Goal: Transaction & Acquisition: Register for event/course

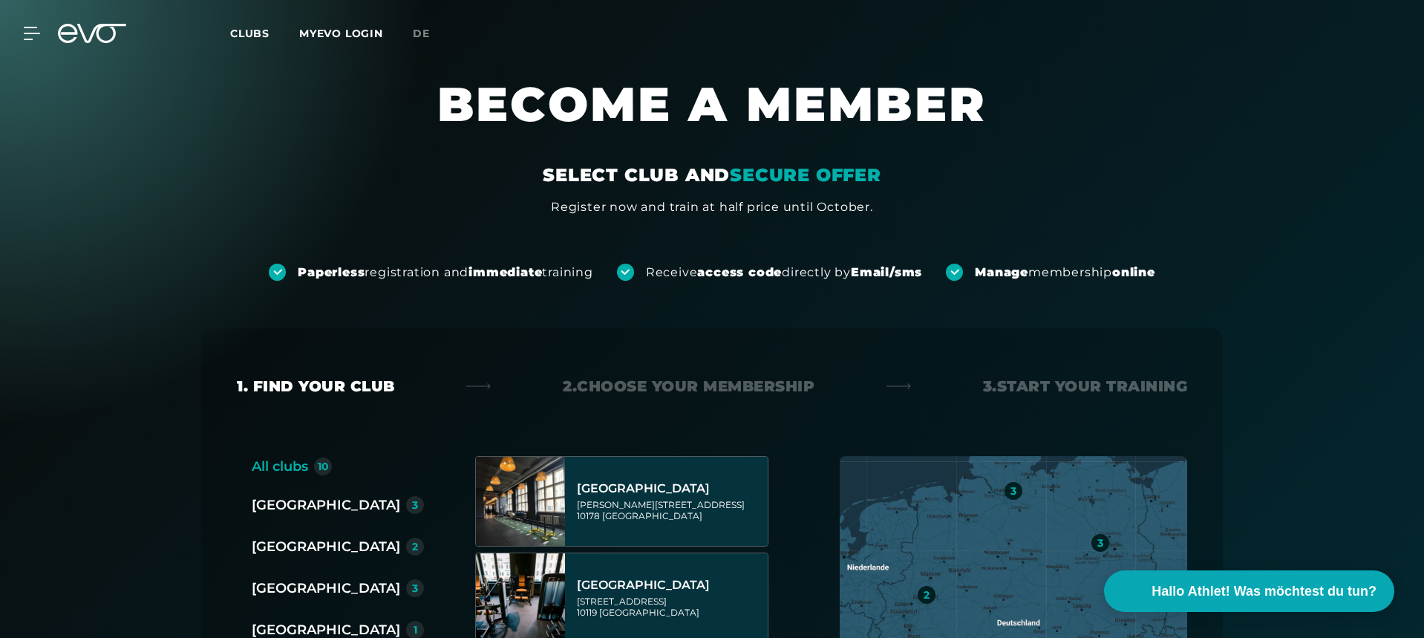
scroll to position [85, 0]
click at [103, 34] on icon at bounding box center [92, 33] width 68 height 19
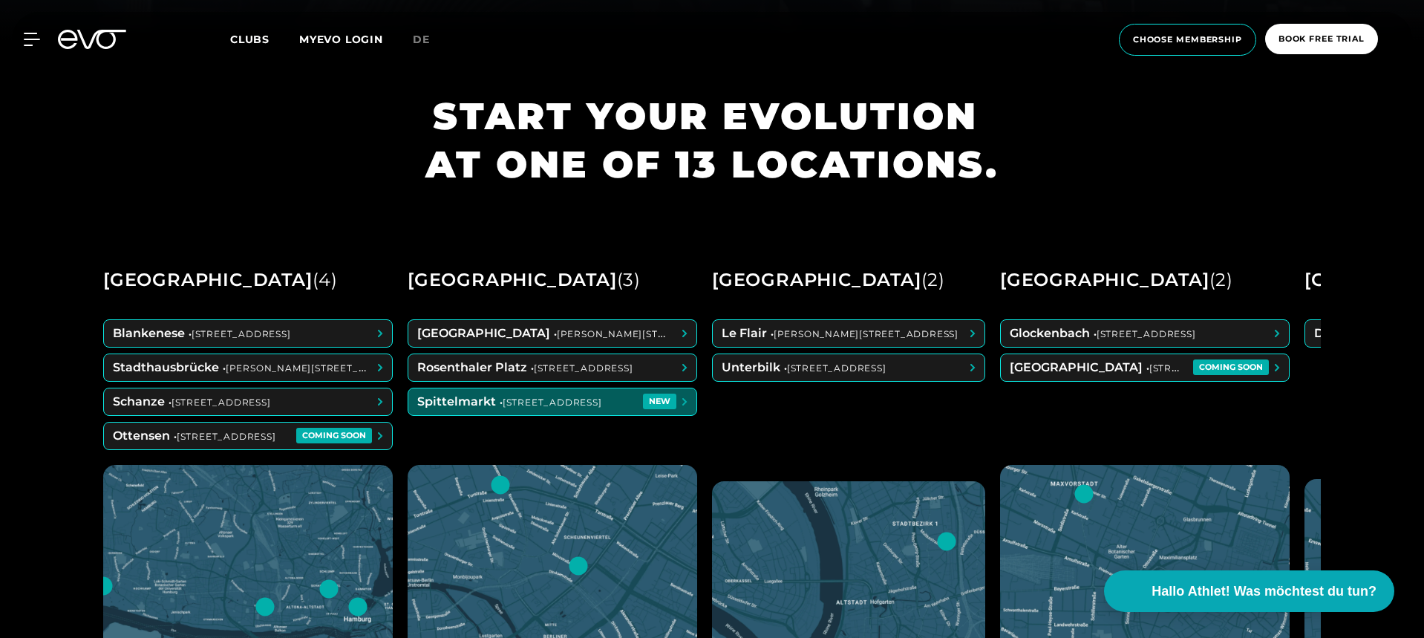
scroll to position [0, -1]
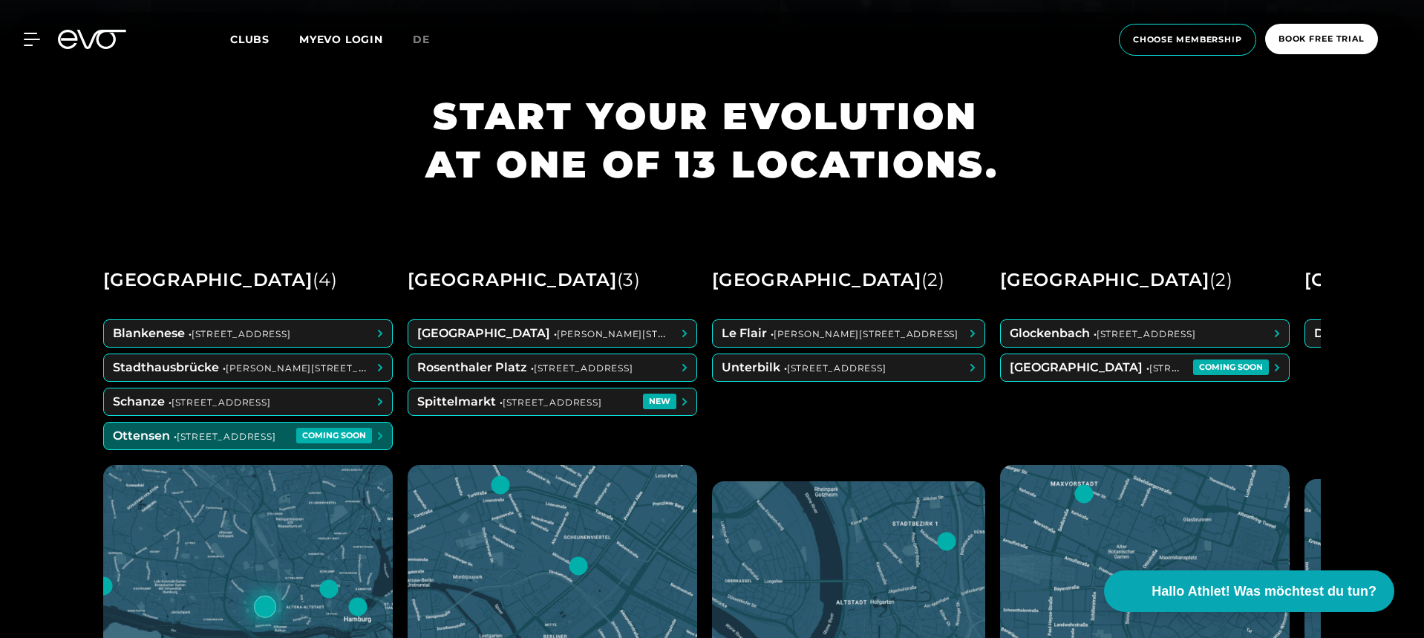
click at [283, 434] on span at bounding box center [248, 435] width 288 height 27
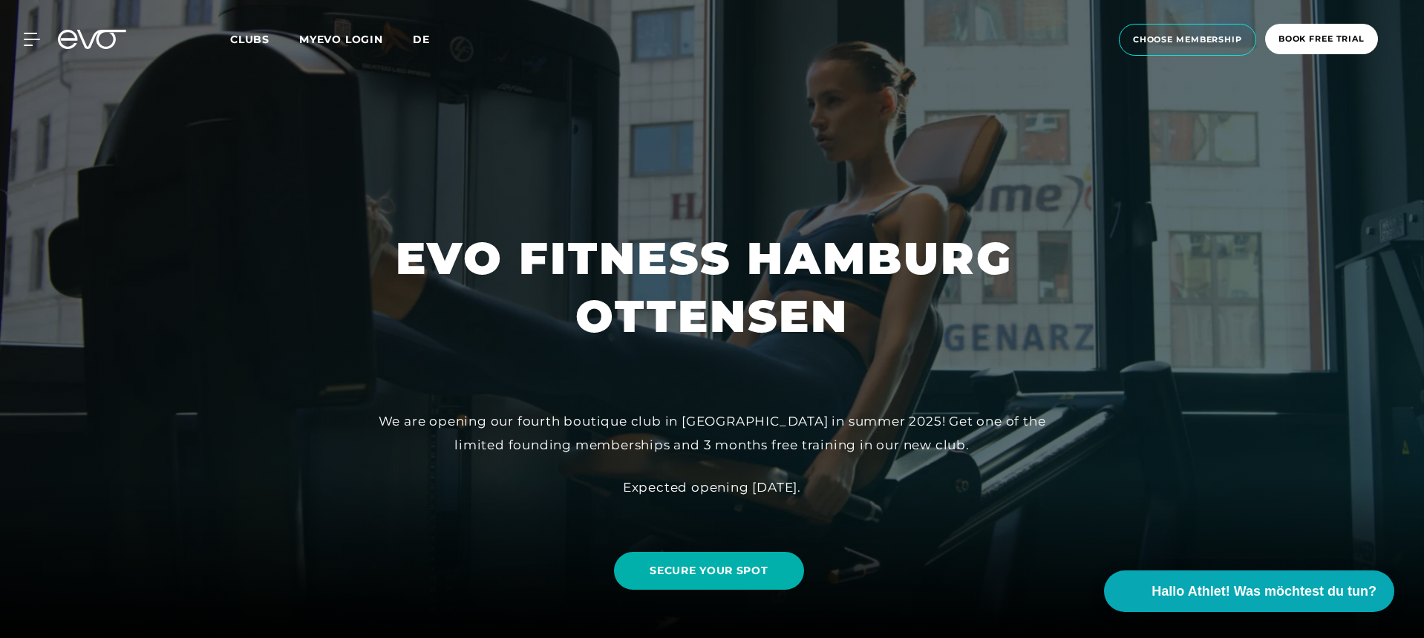
click at [424, 38] on span "de" at bounding box center [421, 39] width 17 height 13
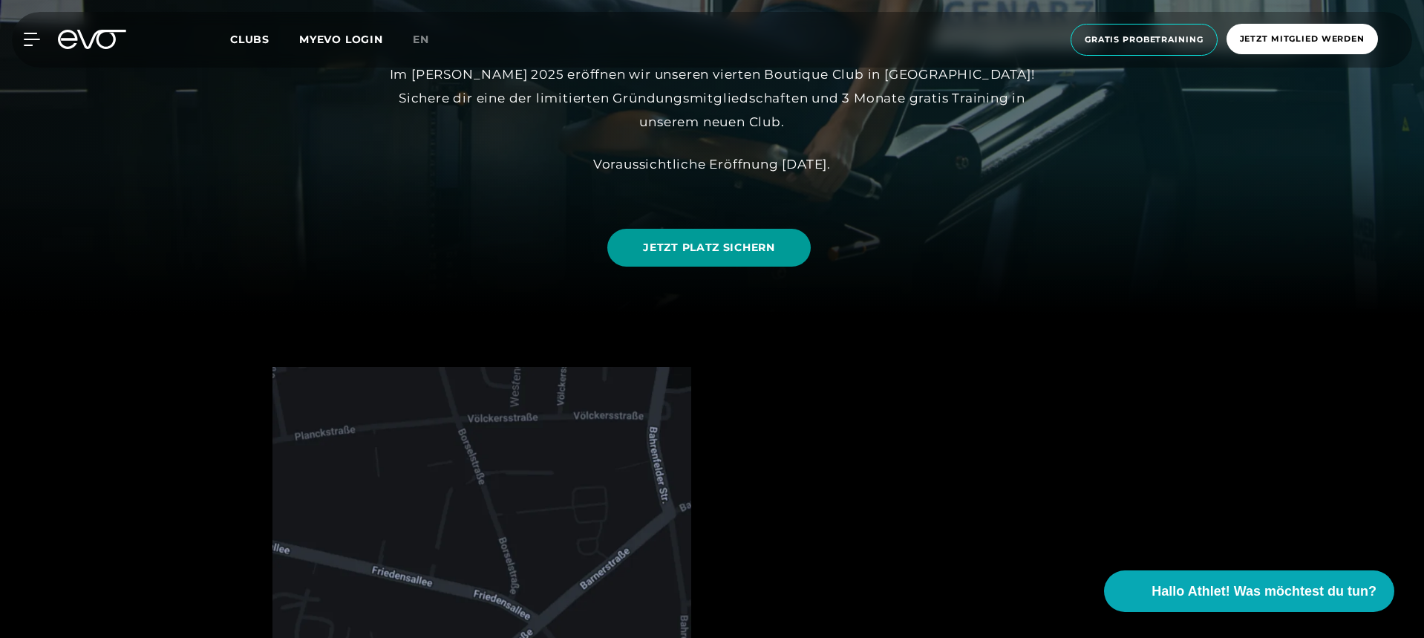
scroll to position [328, 0]
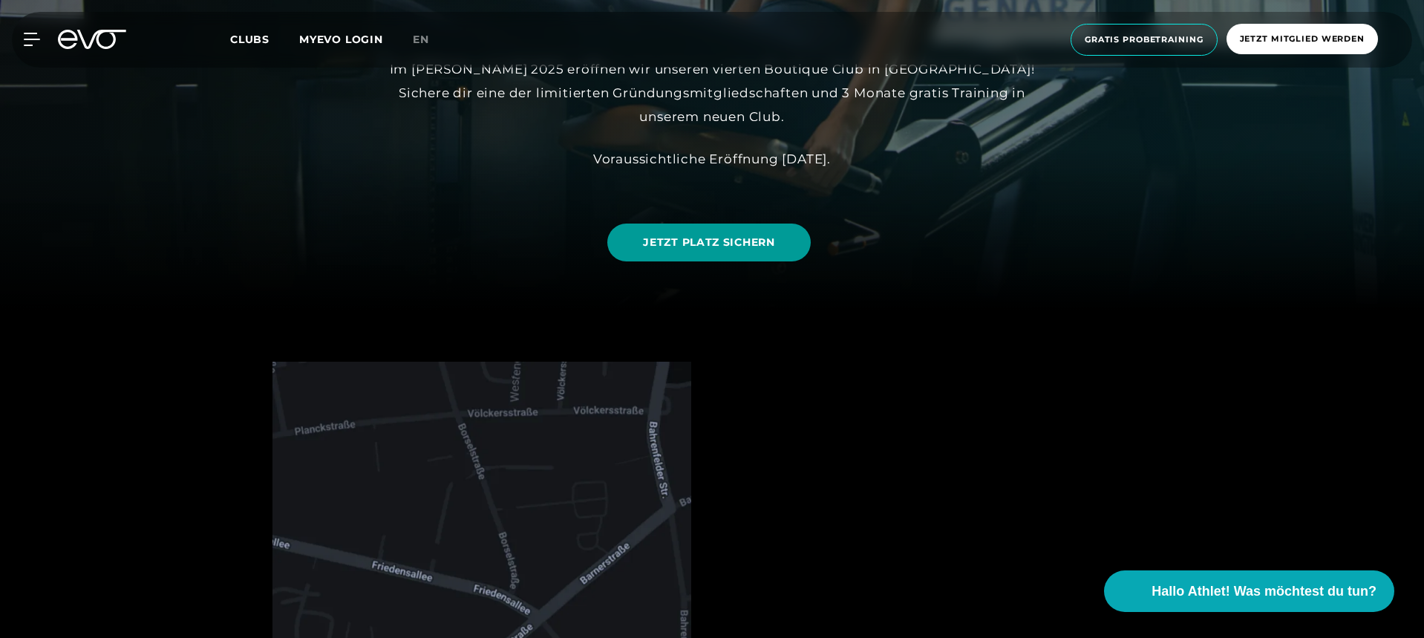
click at [713, 236] on span "JETZT PLATZ SICHERN" at bounding box center [708, 243] width 131 height 16
click at [82, 42] on icon at bounding box center [92, 39] width 68 height 19
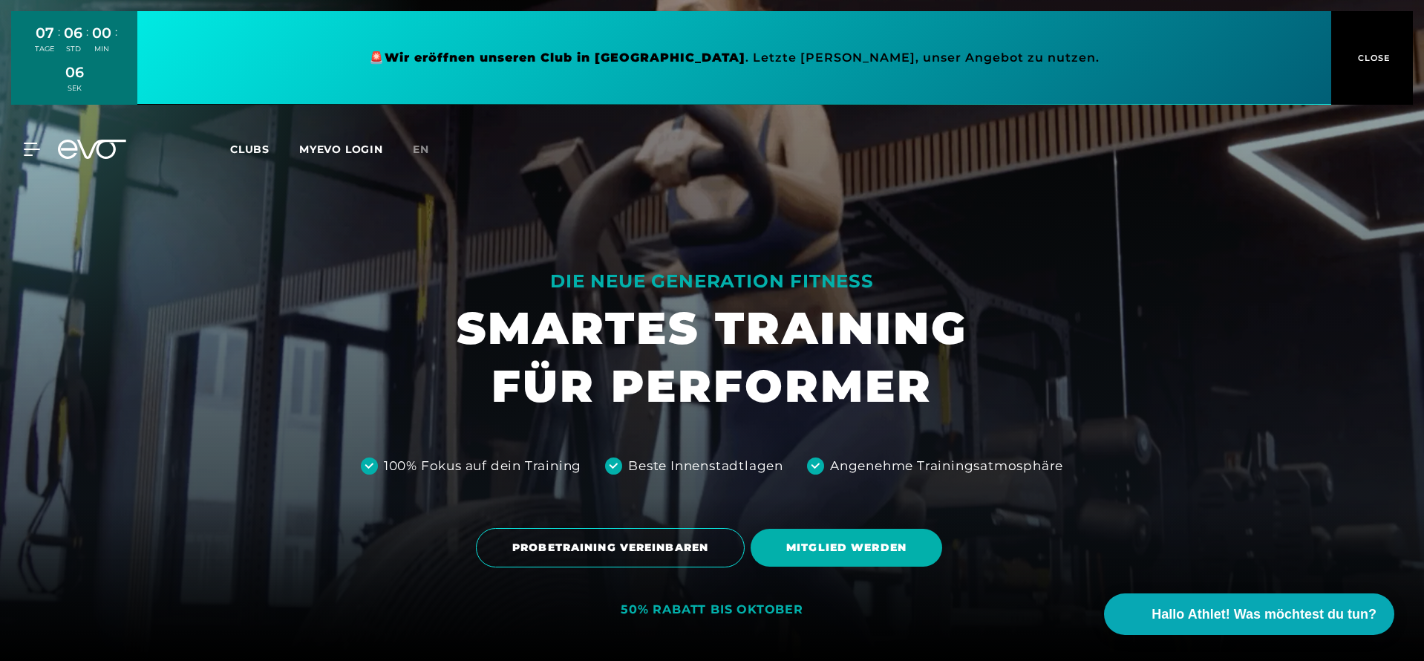
click at [865, 59] on link at bounding box center [733, 58] width 1193 height 94
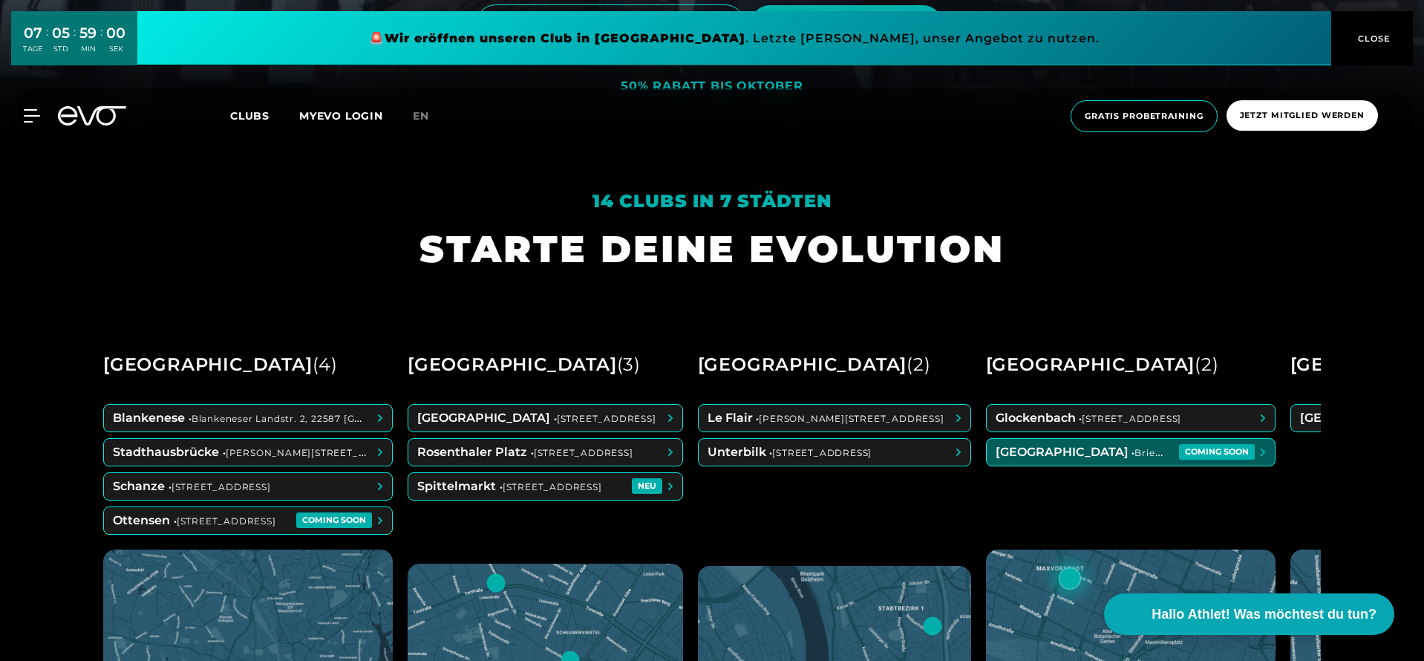
click at [1107, 453] on span at bounding box center [1130, 452] width 288 height 27
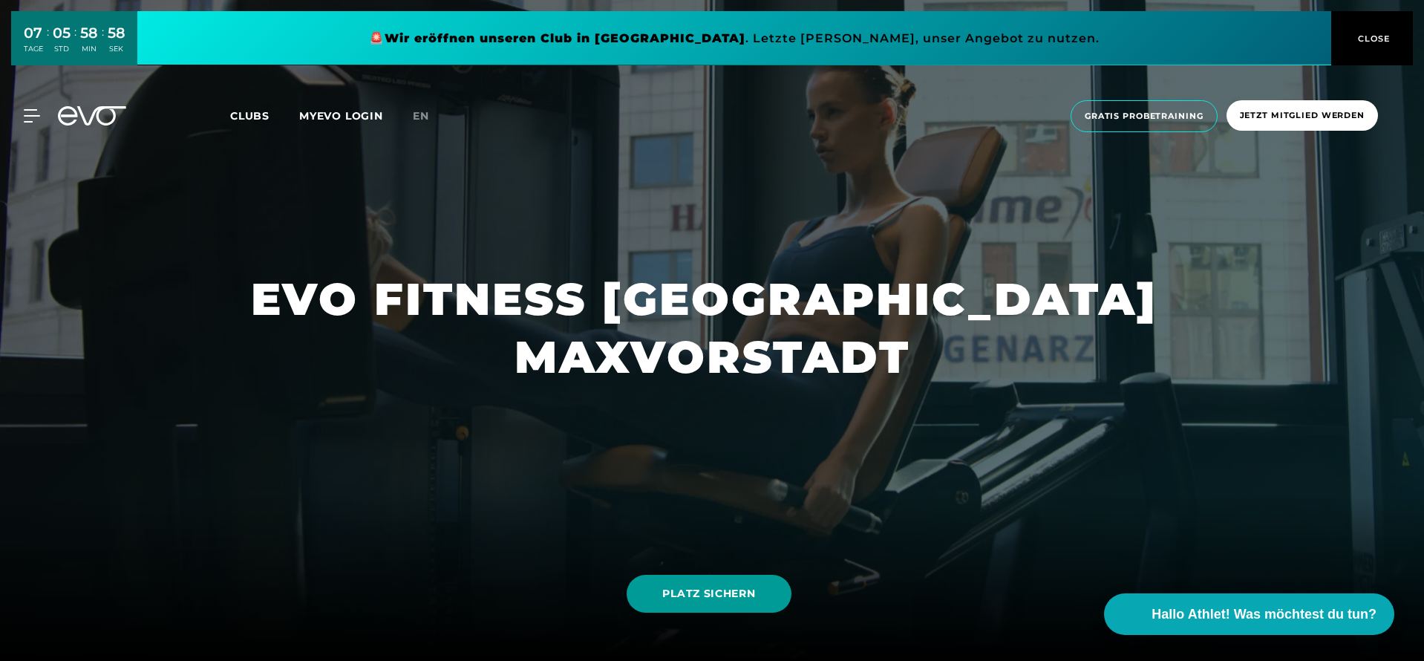
click at [747, 590] on span "PLATZ SICHERN" at bounding box center [708, 594] width 93 height 16
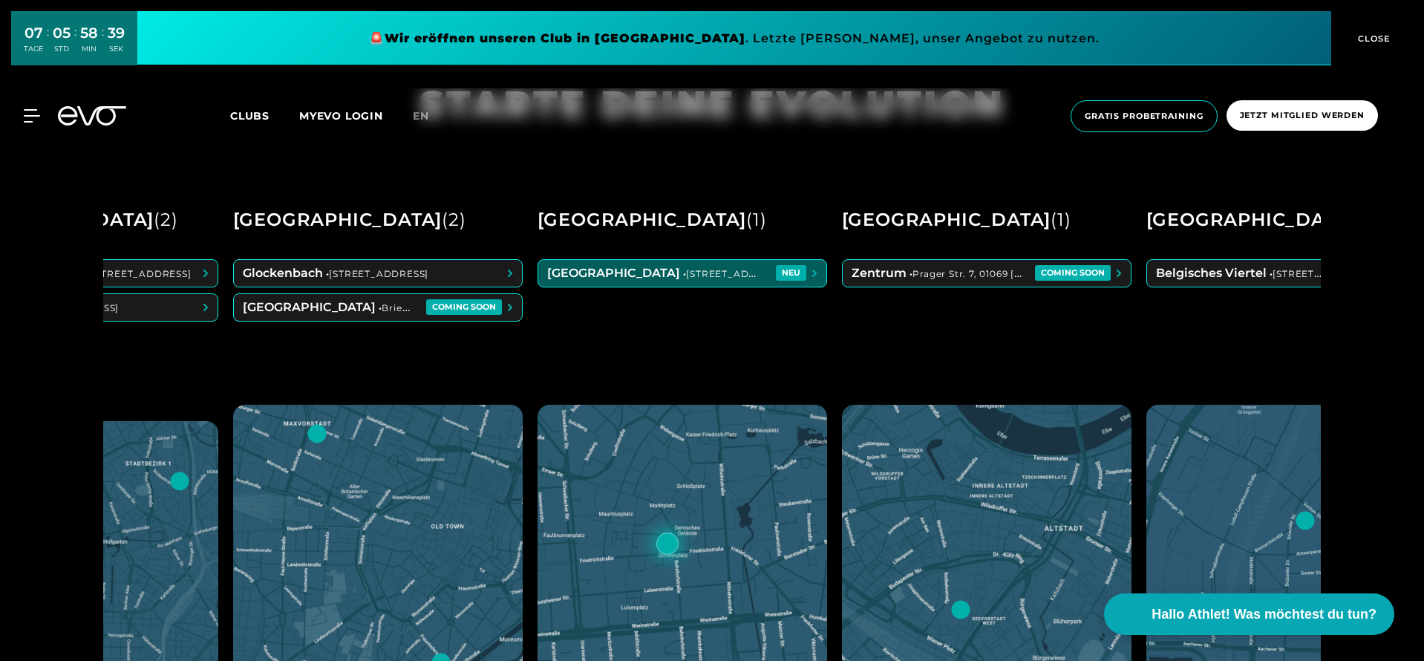
scroll to position [0, 753]
click at [825, 274] on span at bounding box center [681, 273] width 288 height 27
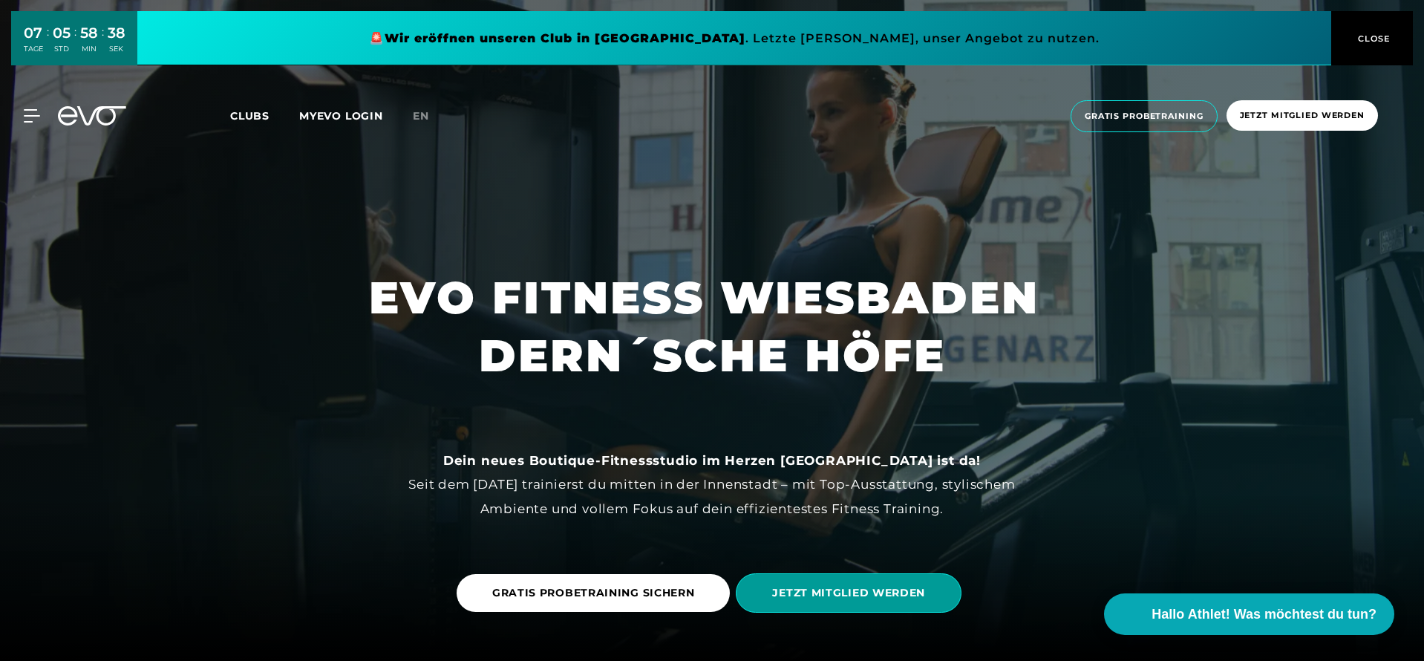
click at [828, 576] on span "JETZT MITGLIED WERDEN" at bounding box center [849, 592] width 226 height 39
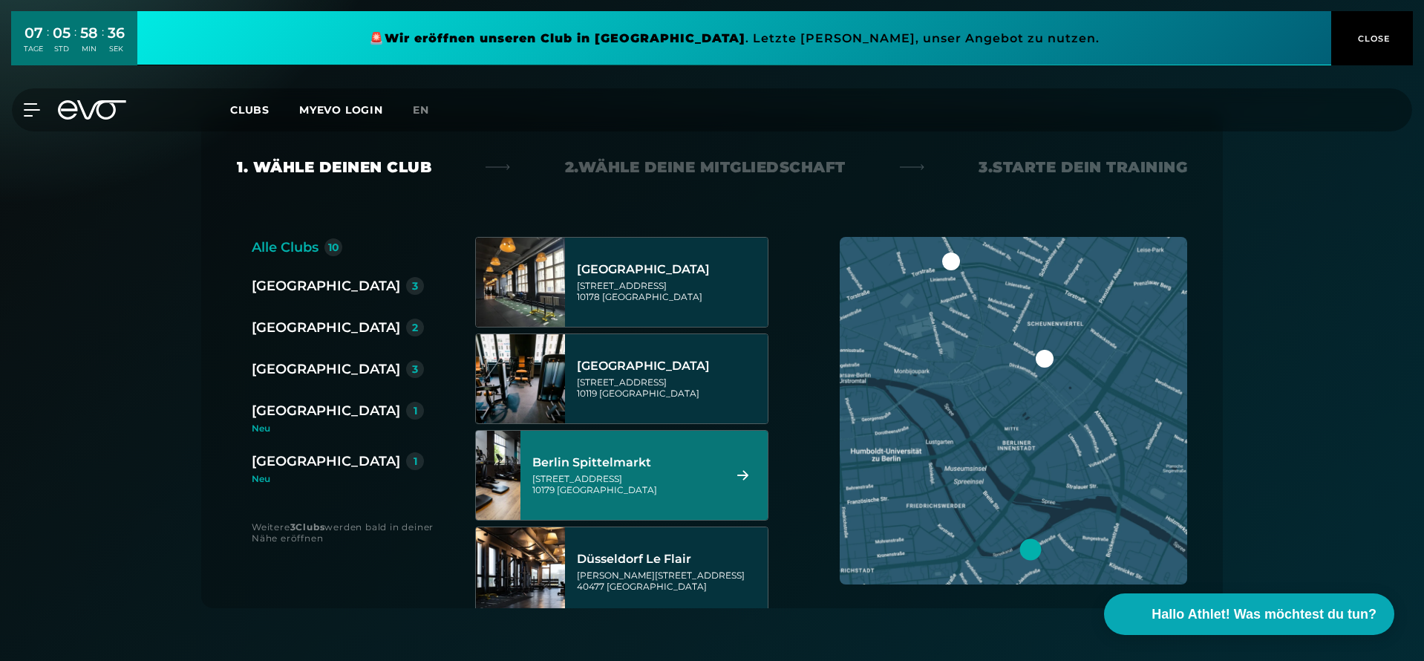
scroll to position [217, 0]
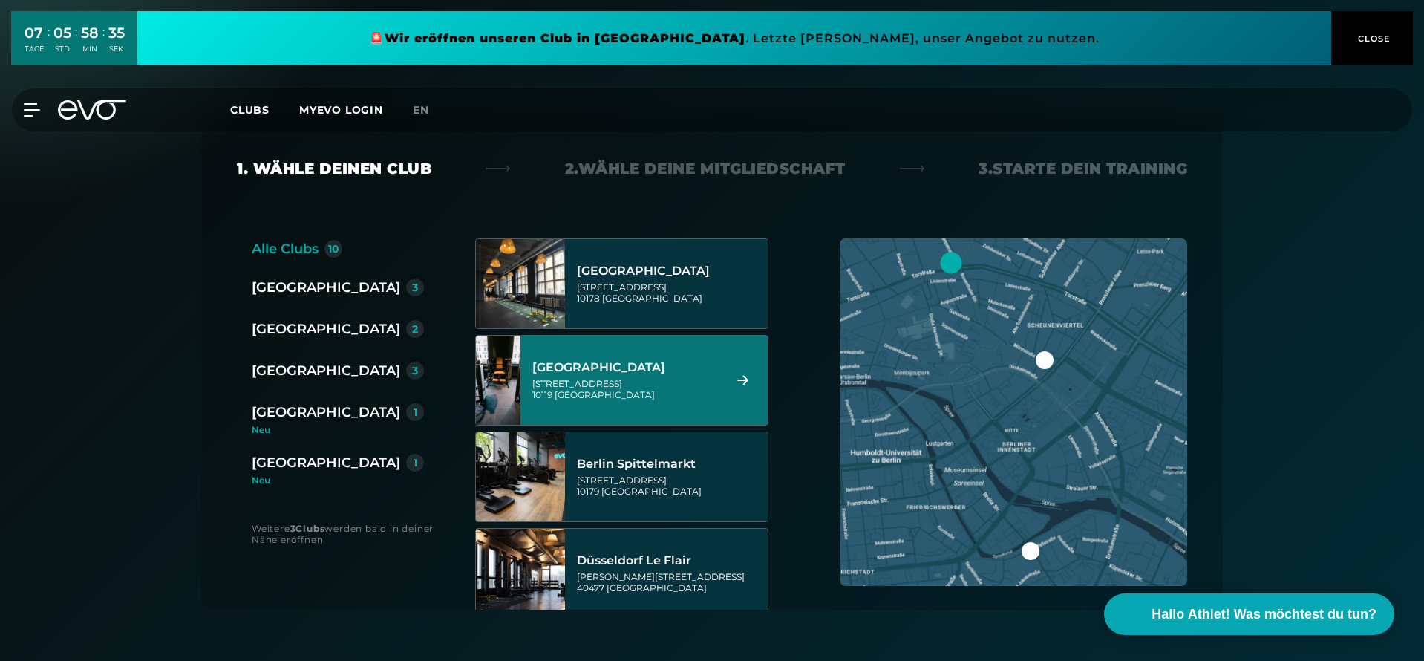
click at [702, 389] on div "[STREET_ADDRESS]" at bounding box center [625, 389] width 186 height 22
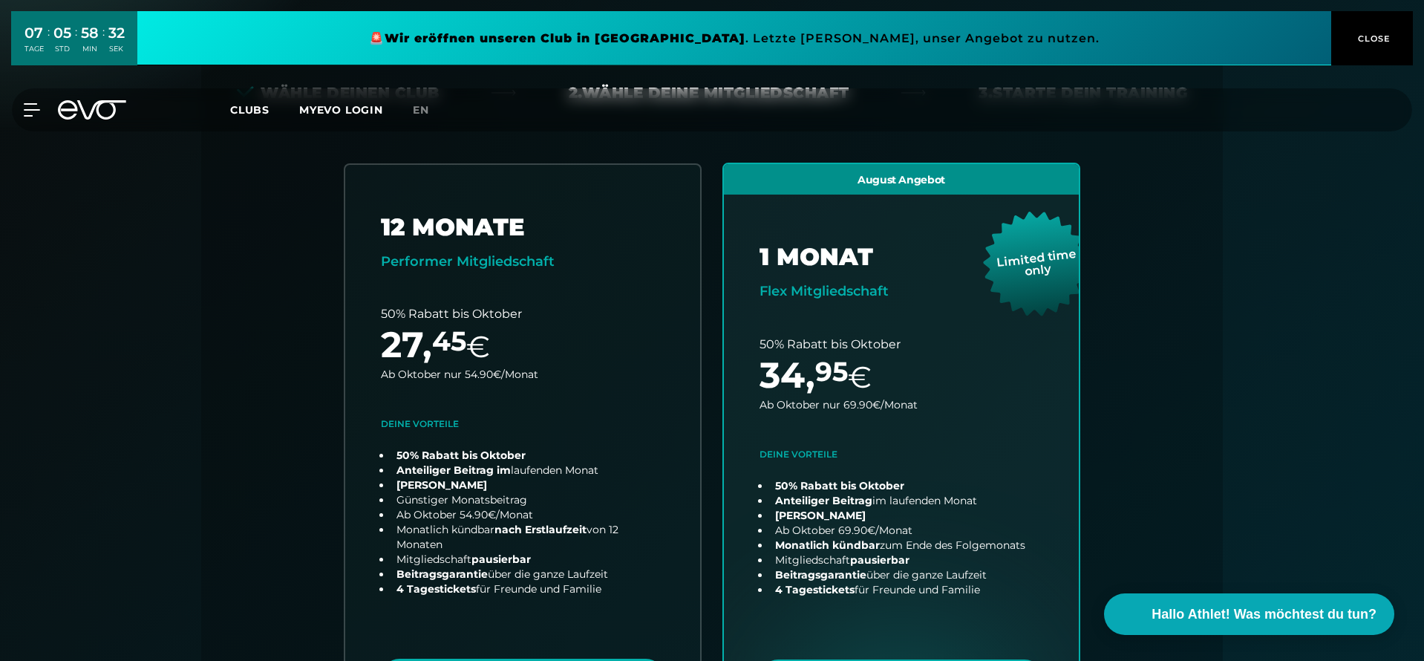
scroll to position [278, 0]
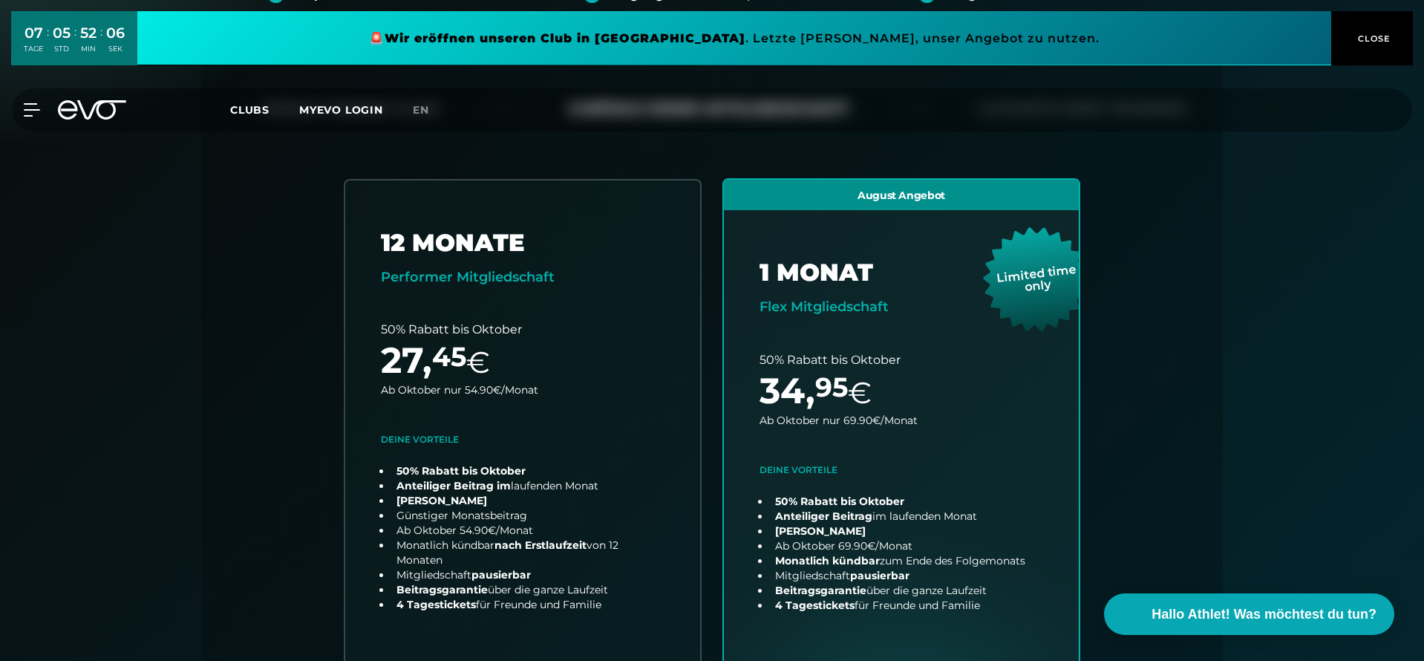
click at [91, 105] on icon at bounding box center [92, 109] width 68 height 19
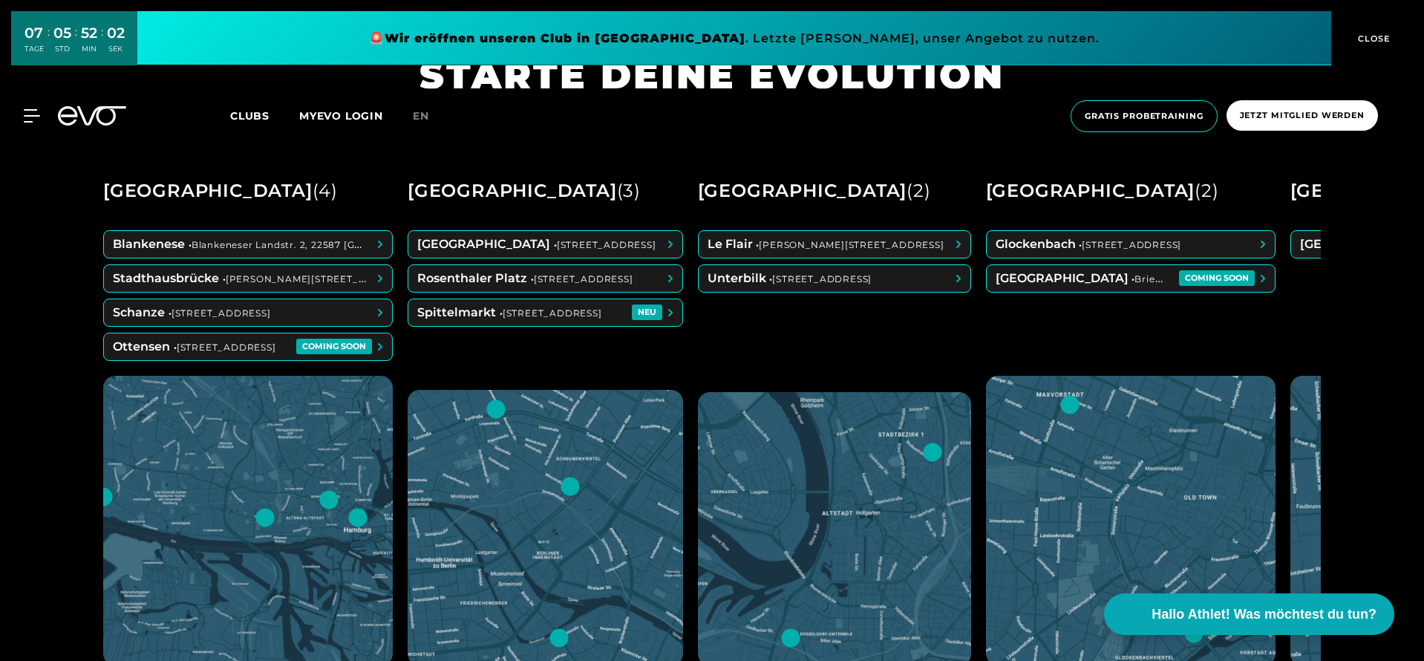
scroll to position [698, 0]
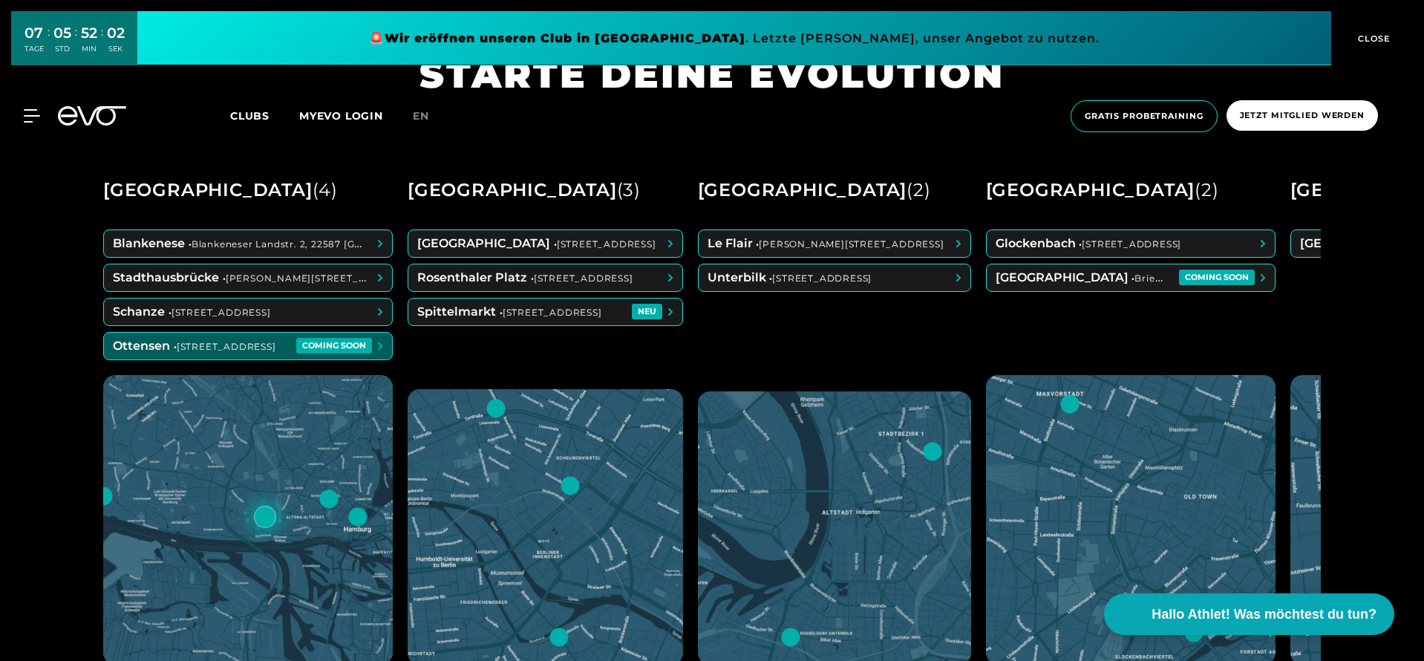
click at [318, 333] on span at bounding box center [248, 346] width 288 height 27
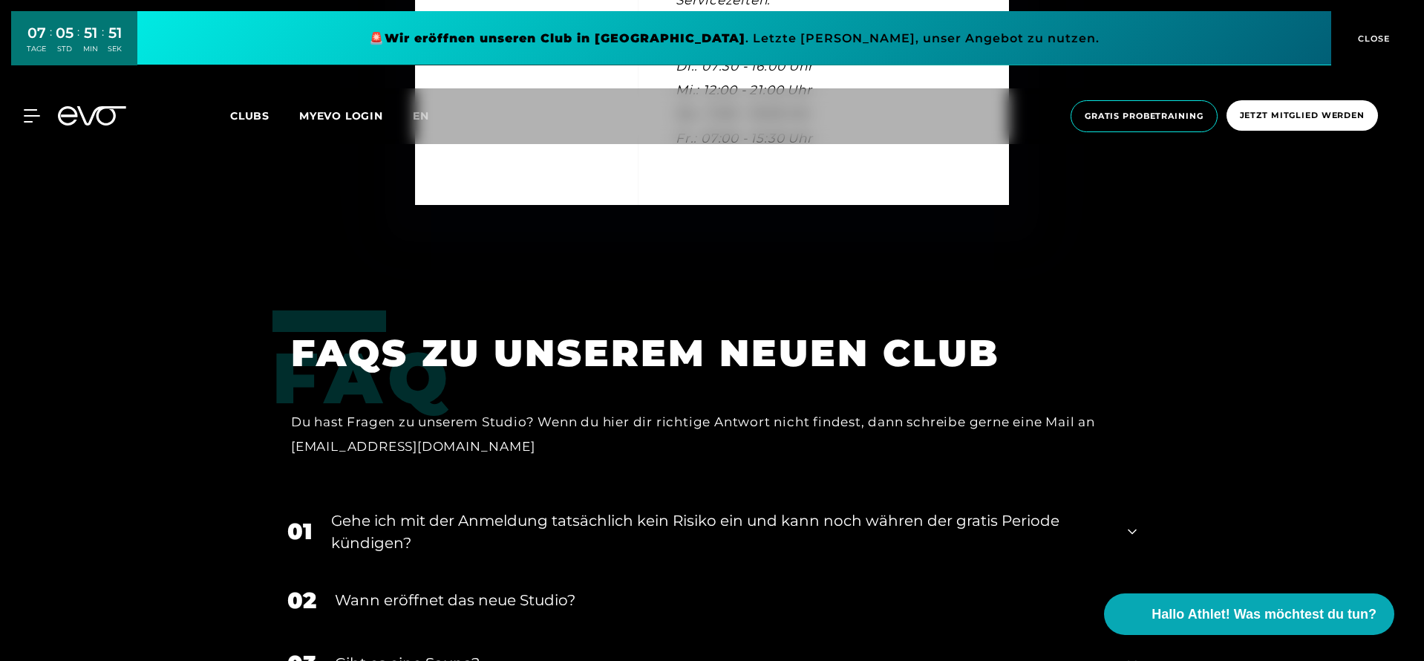
scroll to position [4803, 0]
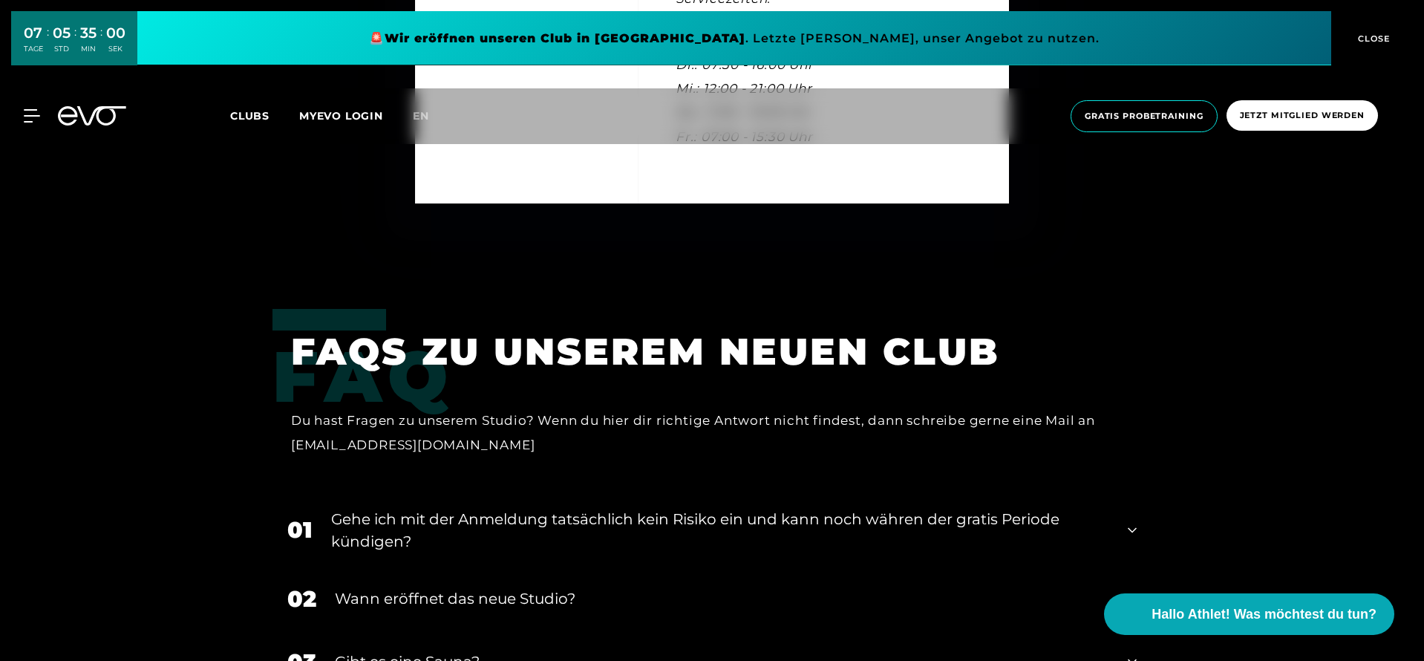
click at [93, 110] on icon at bounding box center [92, 115] width 68 height 19
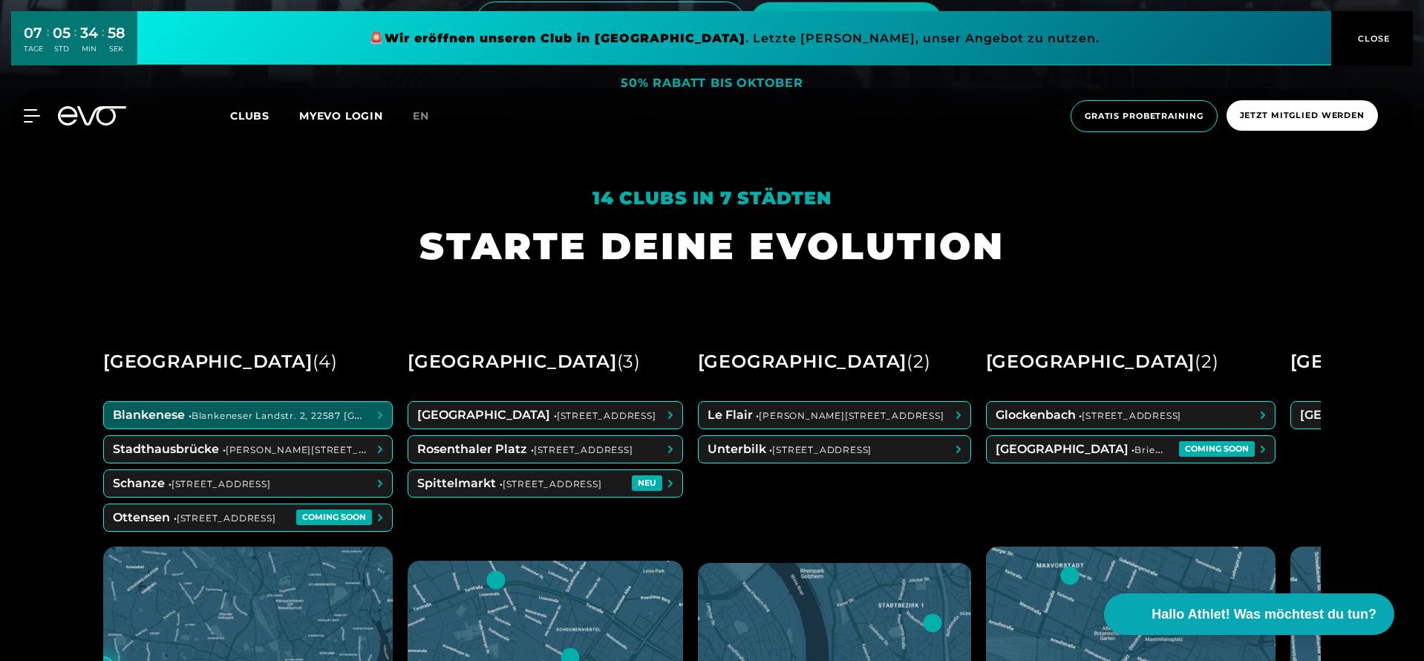
scroll to position [527, 0]
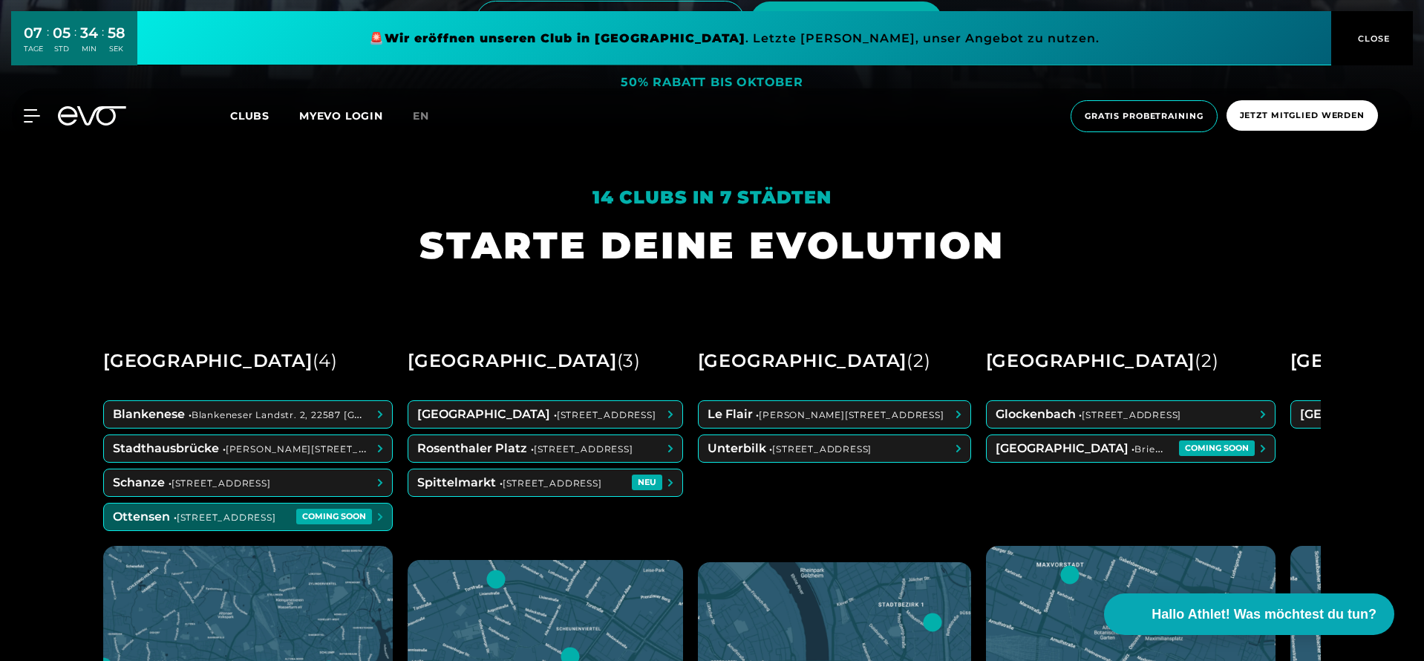
click at [278, 521] on span at bounding box center [248, 516] width 288 height 27
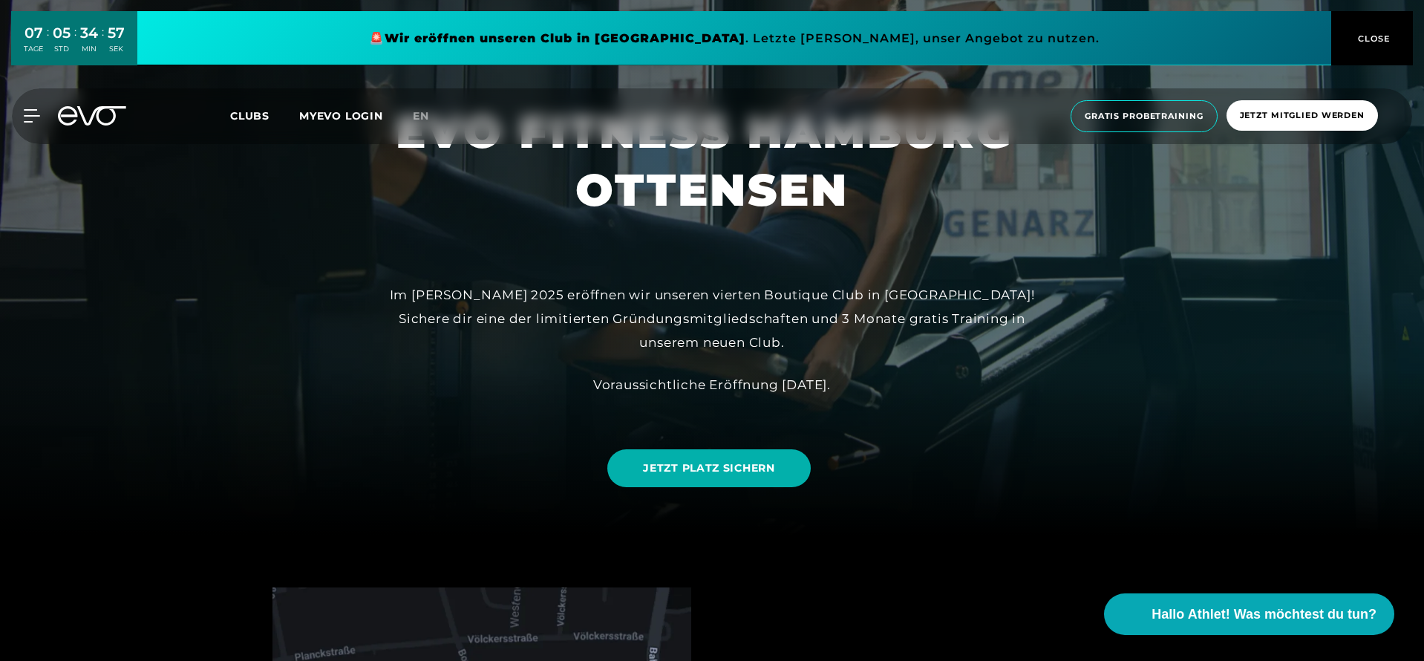
scroll to position [129, 0]
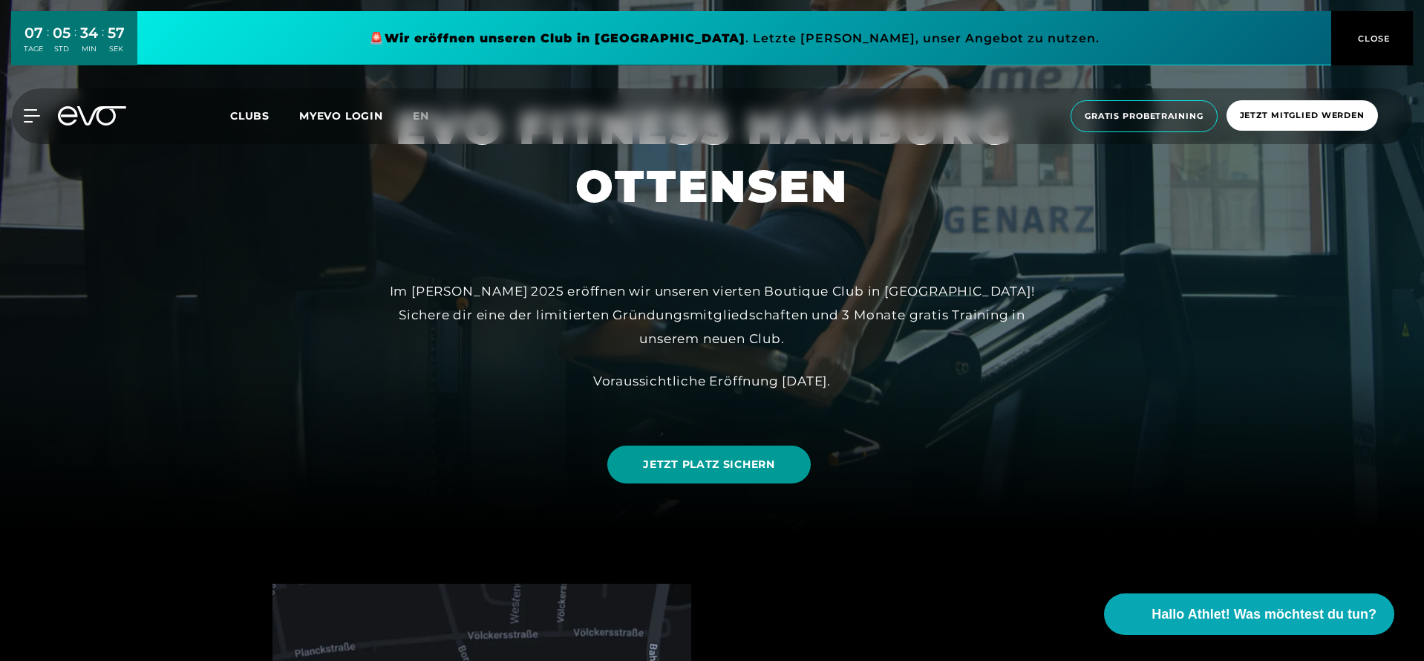
click at [773, 464] on span "JETZT PLATZ SICHERN" at bounding box center [708, 464] width 131 height 16
click at [85, 118] on icon at bounding box center [92, 115] width 68 height 19
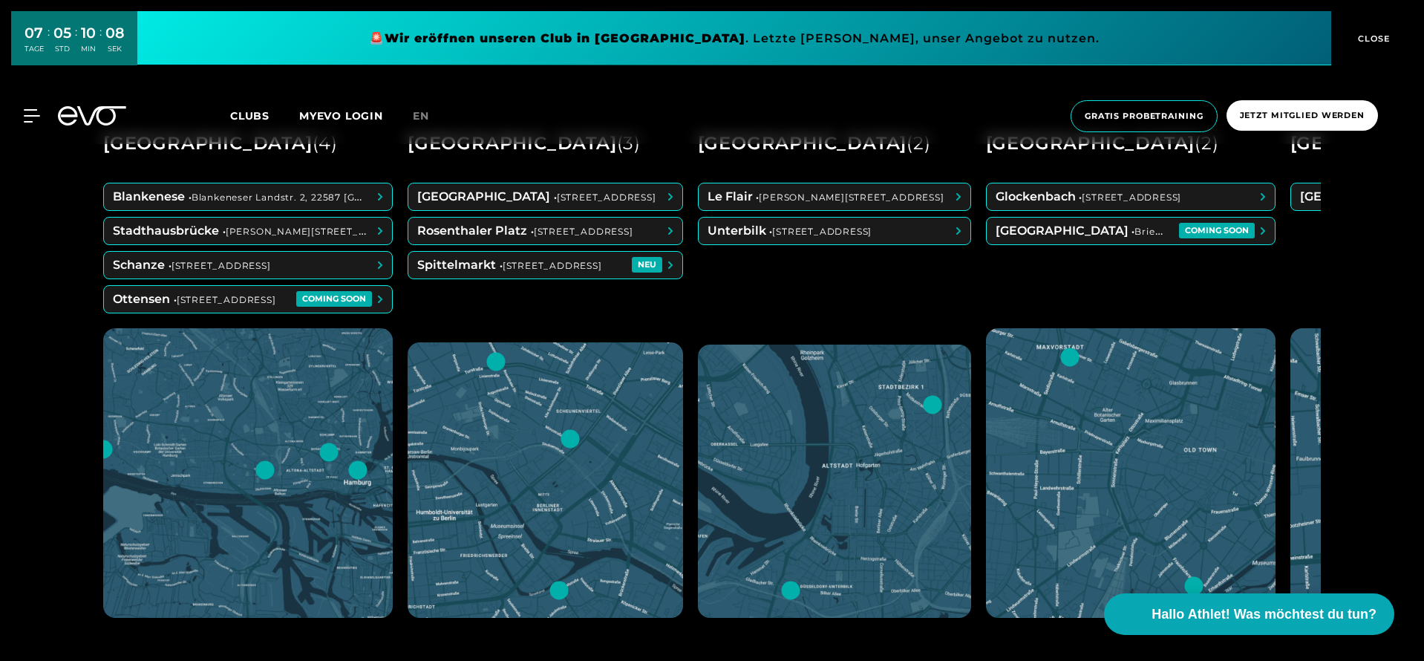
scroll to position [729, 0]
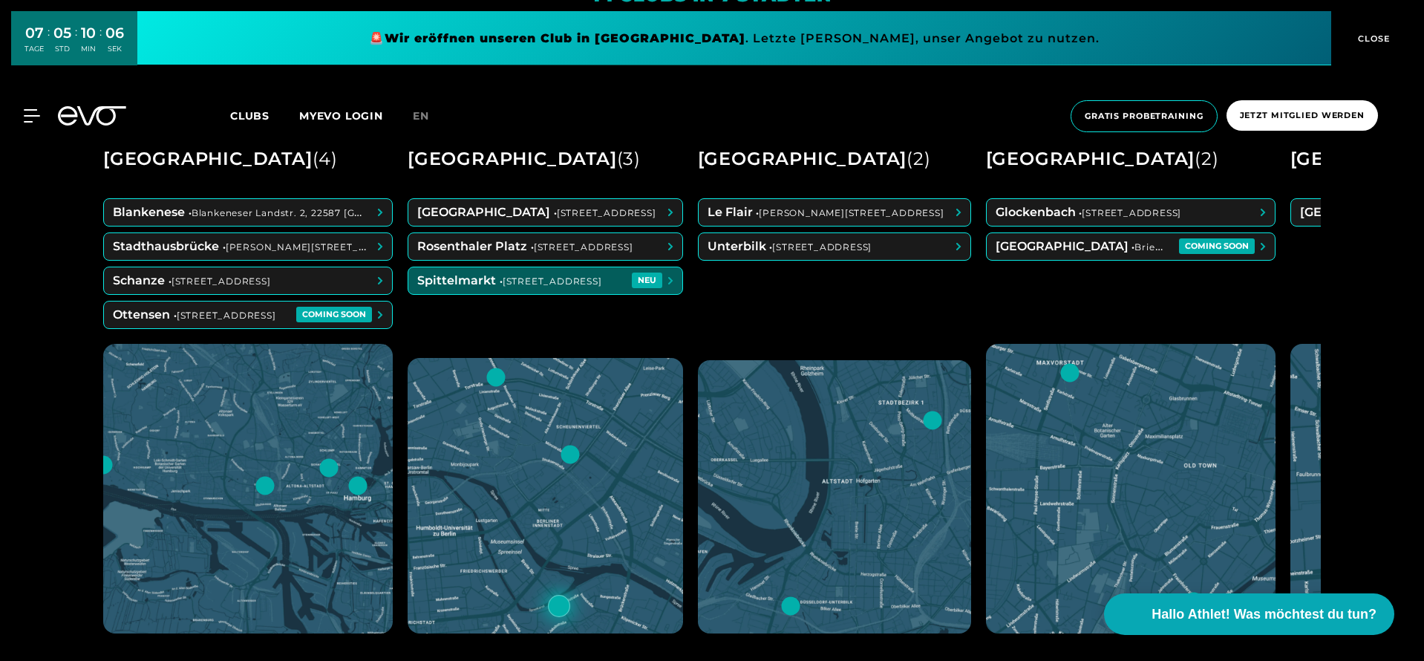
click at [580, 288] on span at bounding box center [545, 280] width 274 height 27
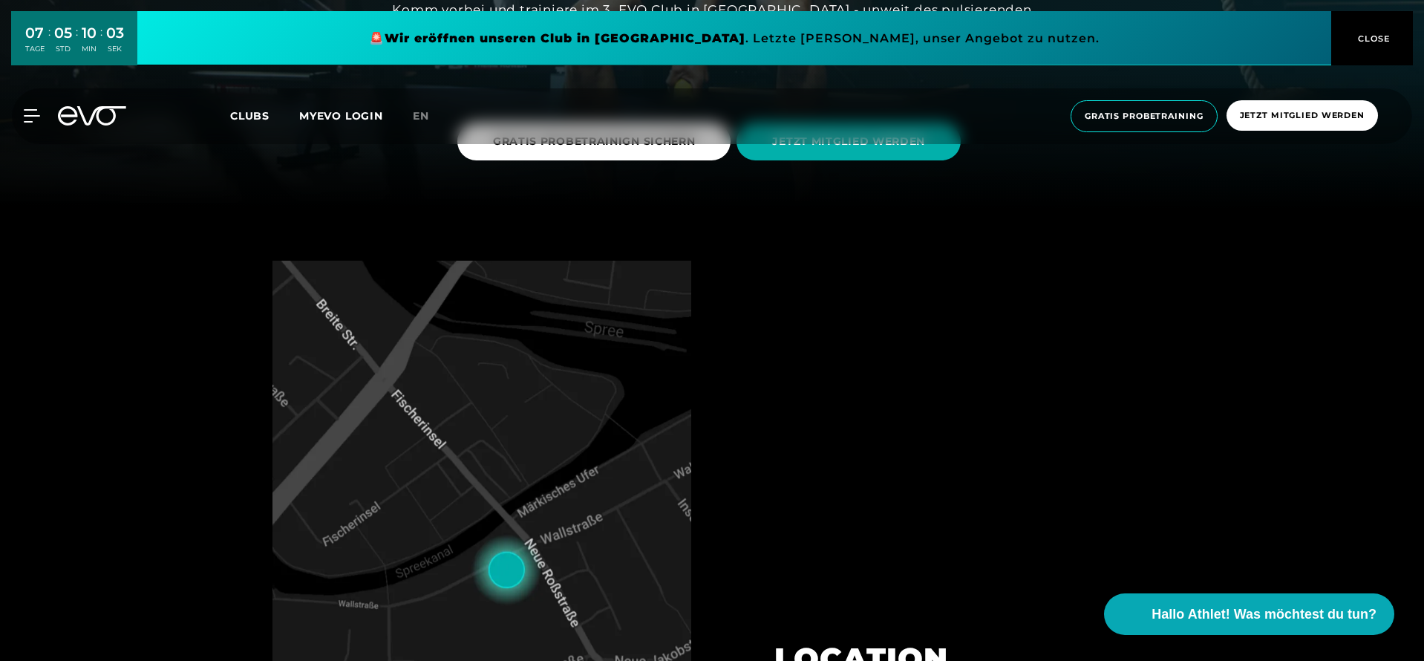
scroll to position [423, 0]
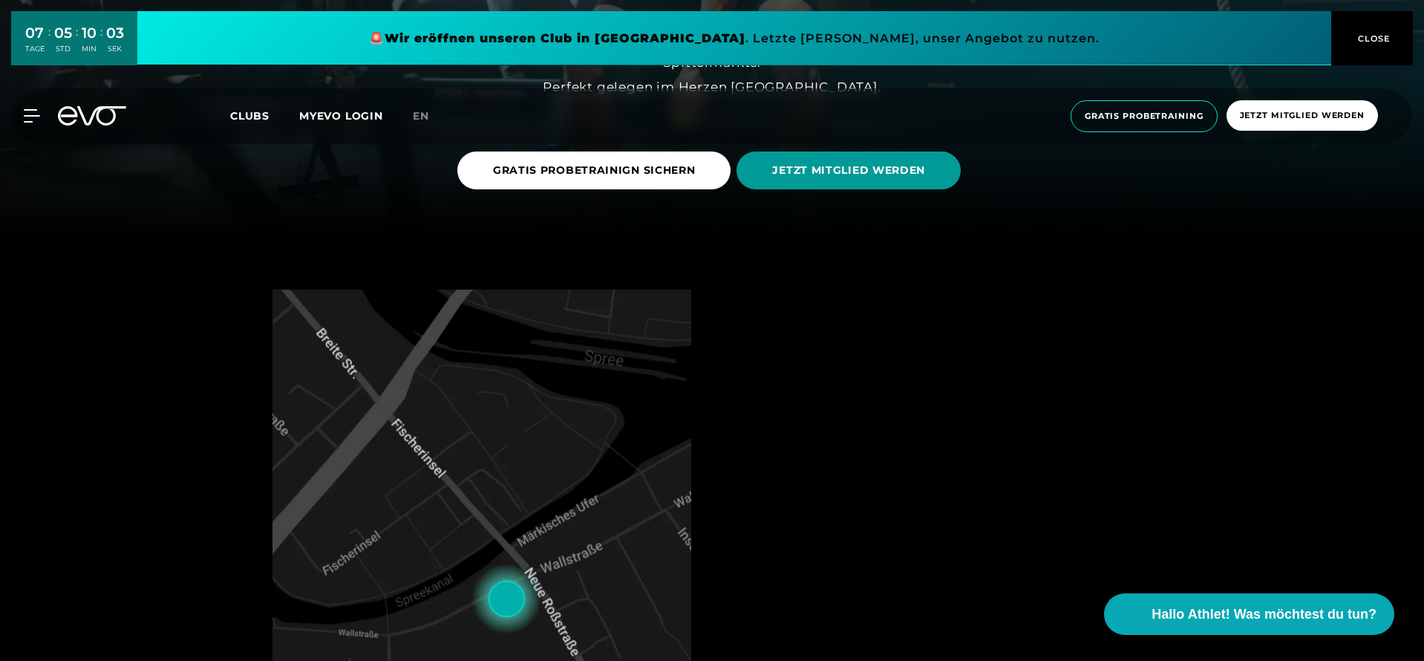
click at [759, 167] on span "JETZT MITGLIED WERDEN" at bounding box center [848, 170] width 224 height 38
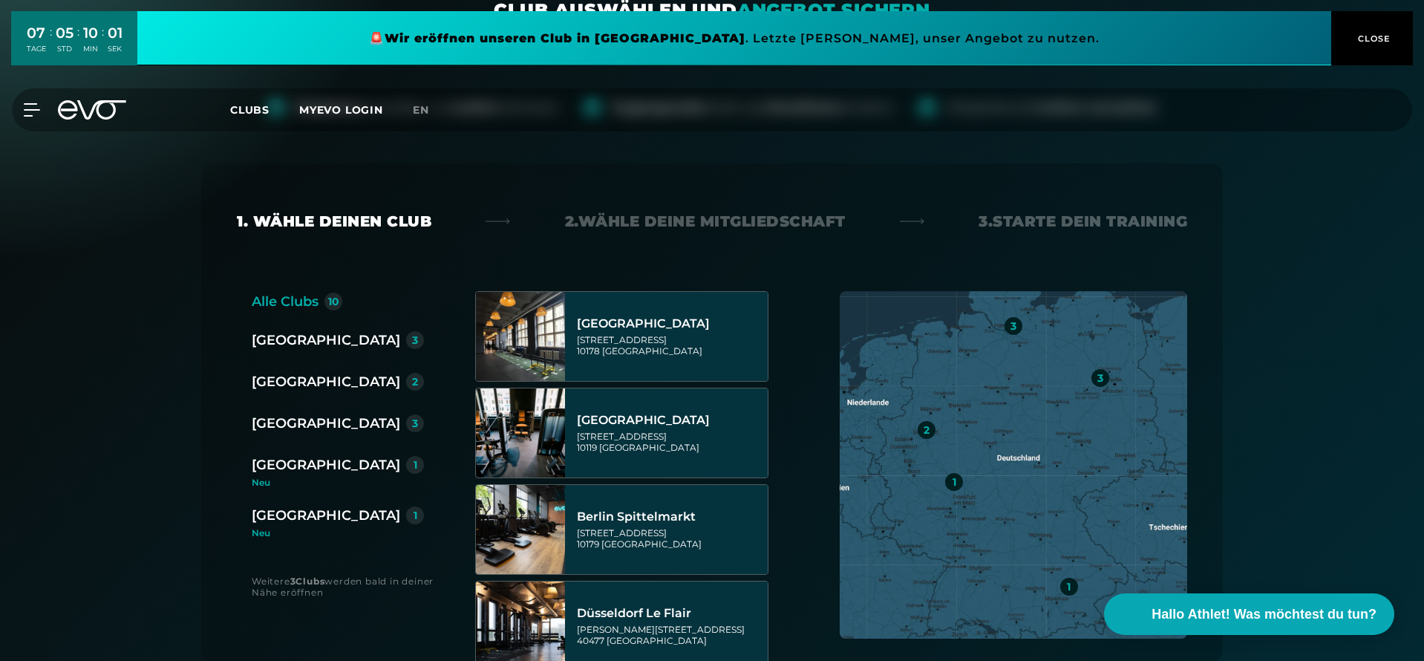
scroll to position [168, 0]
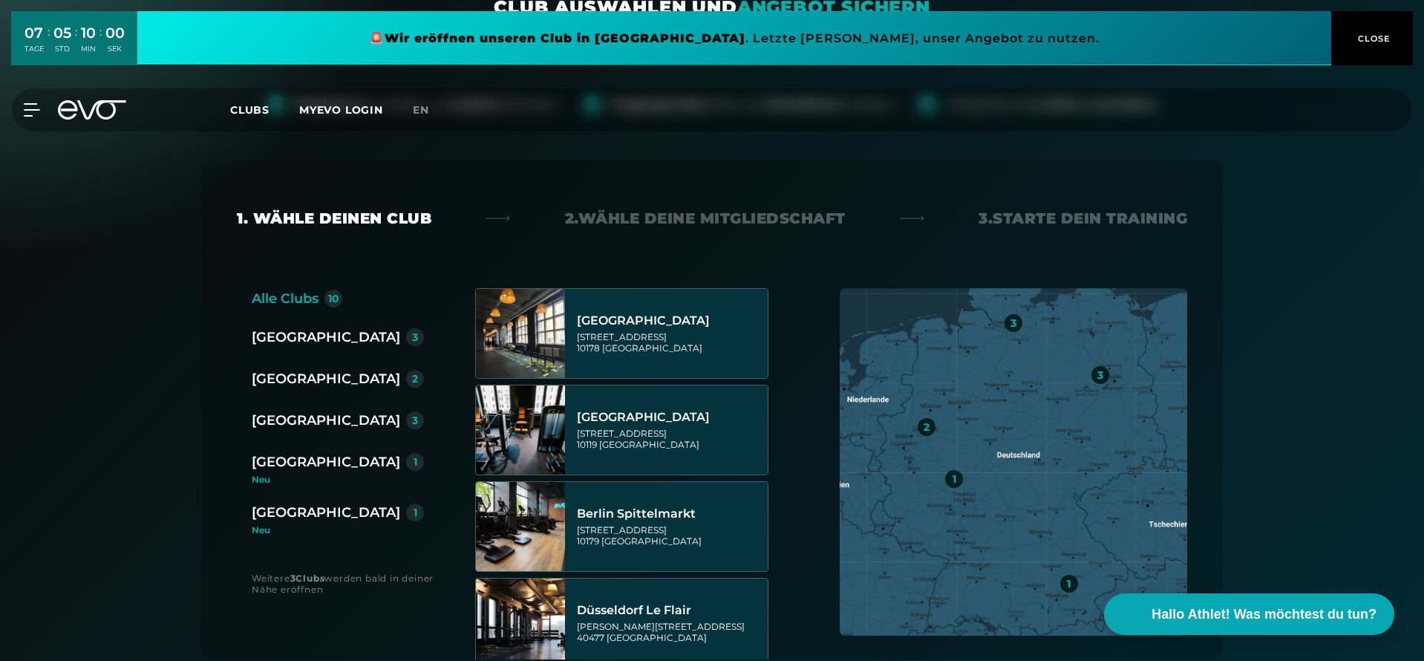
click at [266, 347] on div "Berlin 3" at bounding box center [344, 339] width 184 height 24
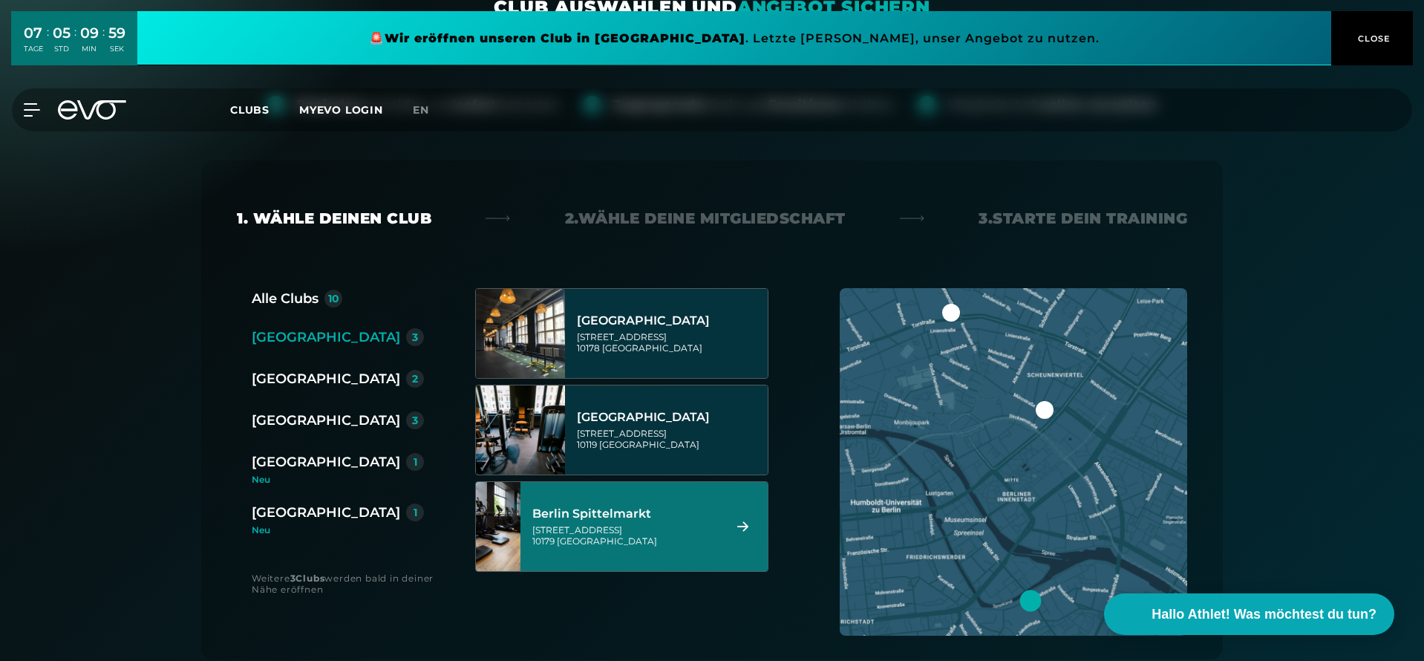
click at [637, 495] on div "[GEOGRAPHIC_DATA][STREET_ADDRESS]" at bounding box center [625, 526] width 186 height 65
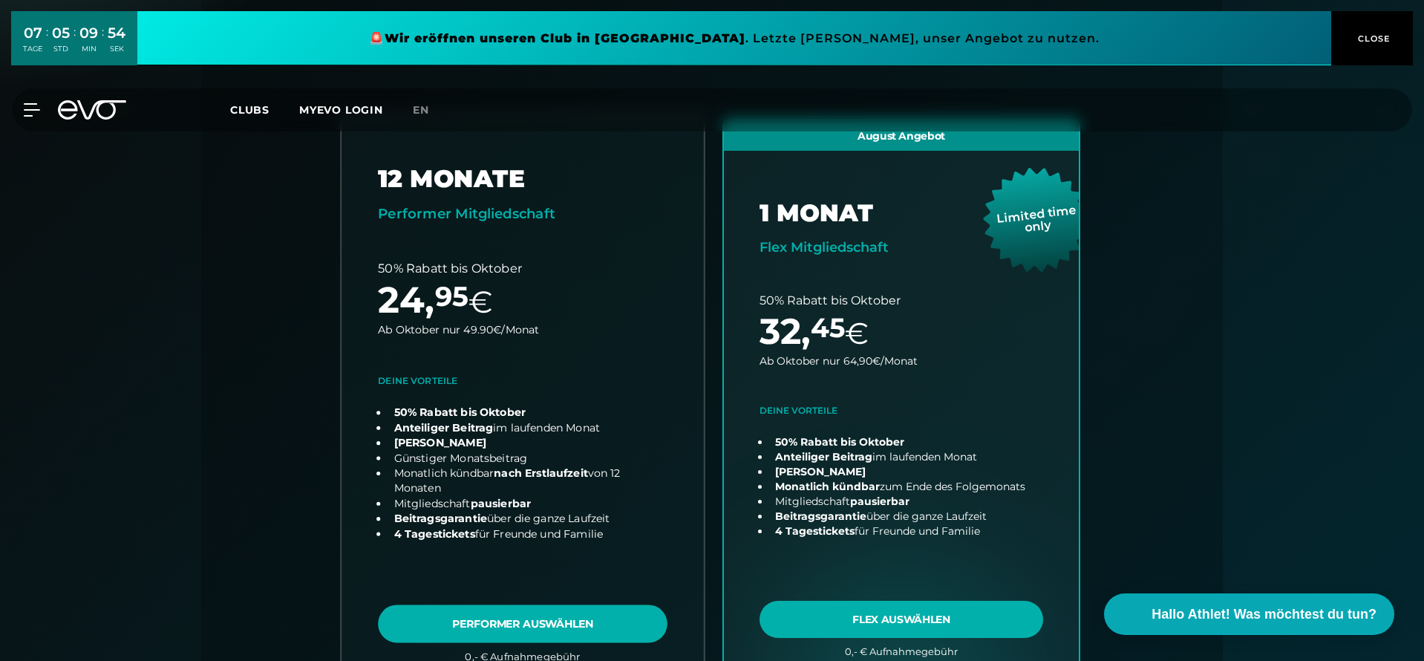
scroll to position [334, 0]
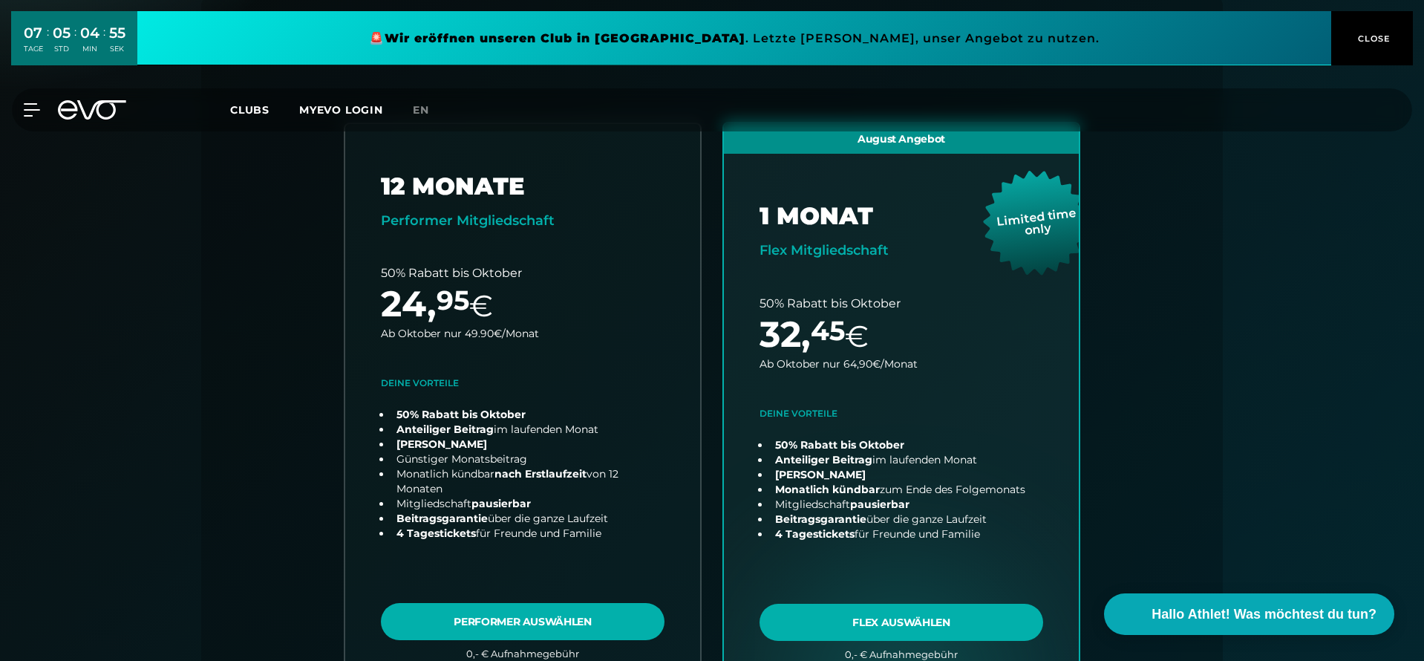
click at [74, 106] on icon at bounding box center [92, 109] width 68 height 19
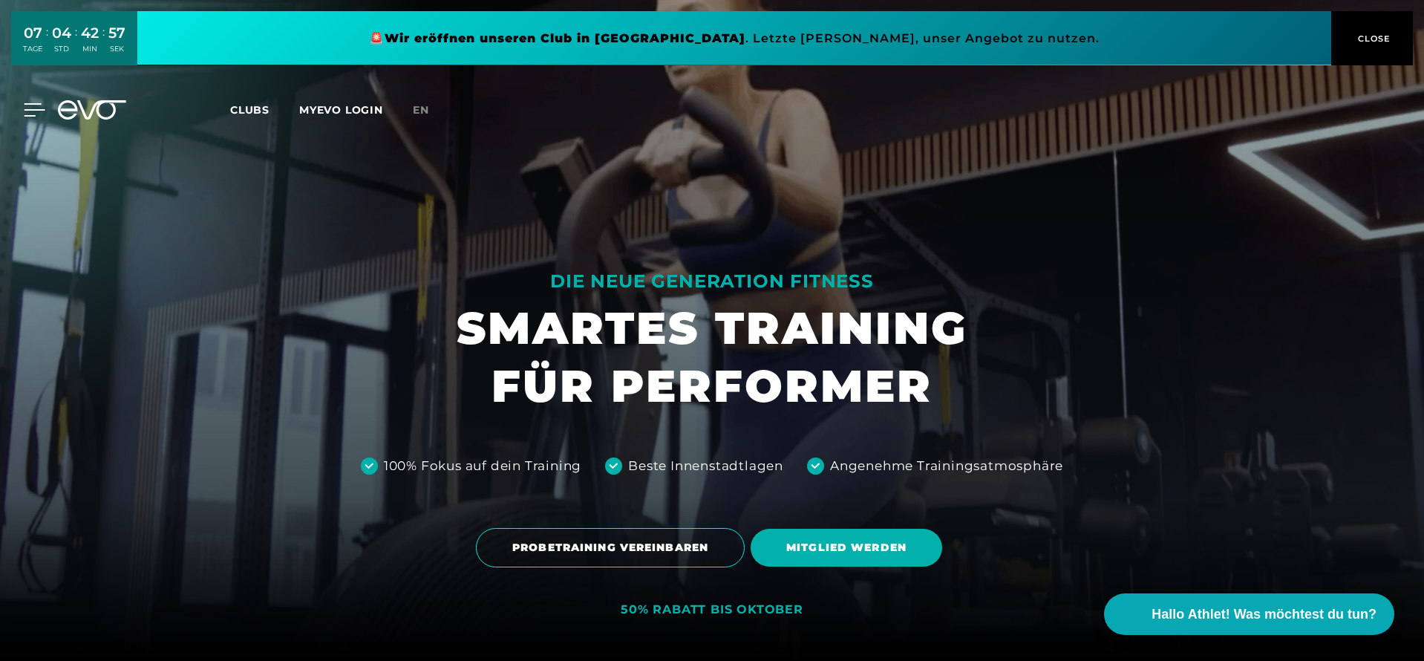
click at [33, 115] on icon at bounding box center [34, 110] width 21 height 12
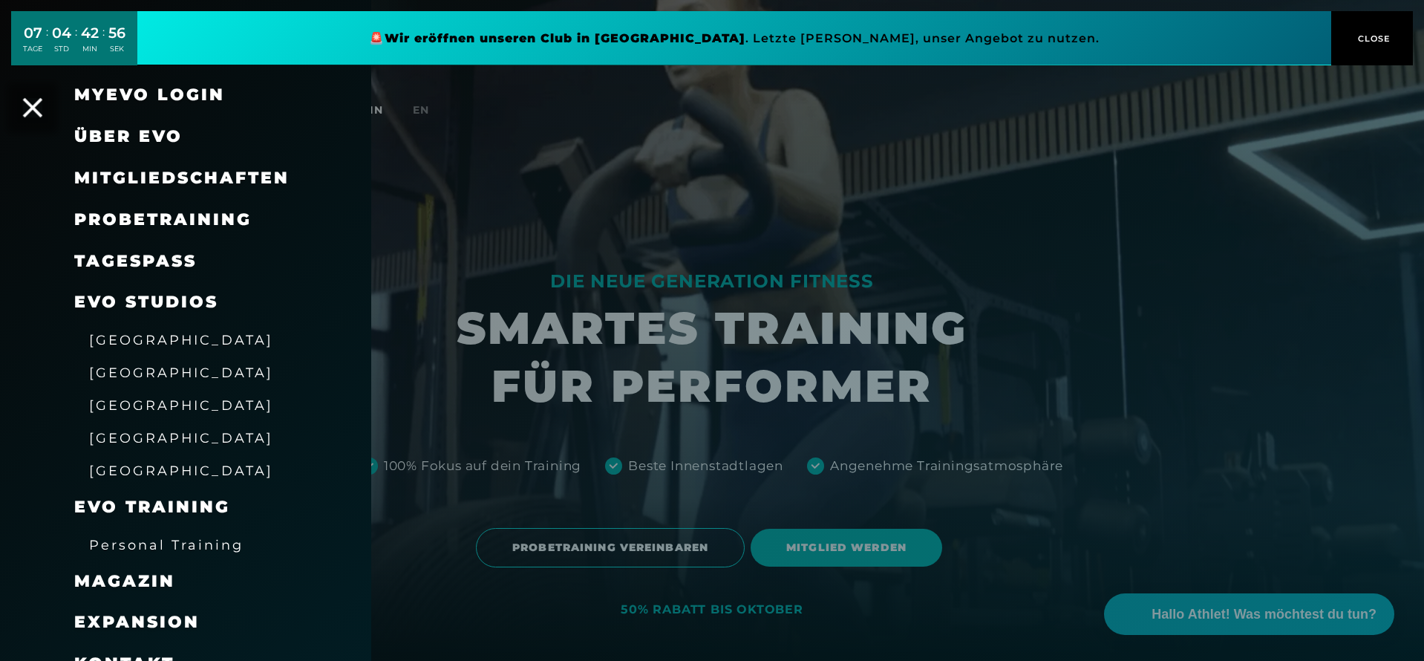
click at [28, 108] on icon at bounding box center [32, 107] width 19 height 19
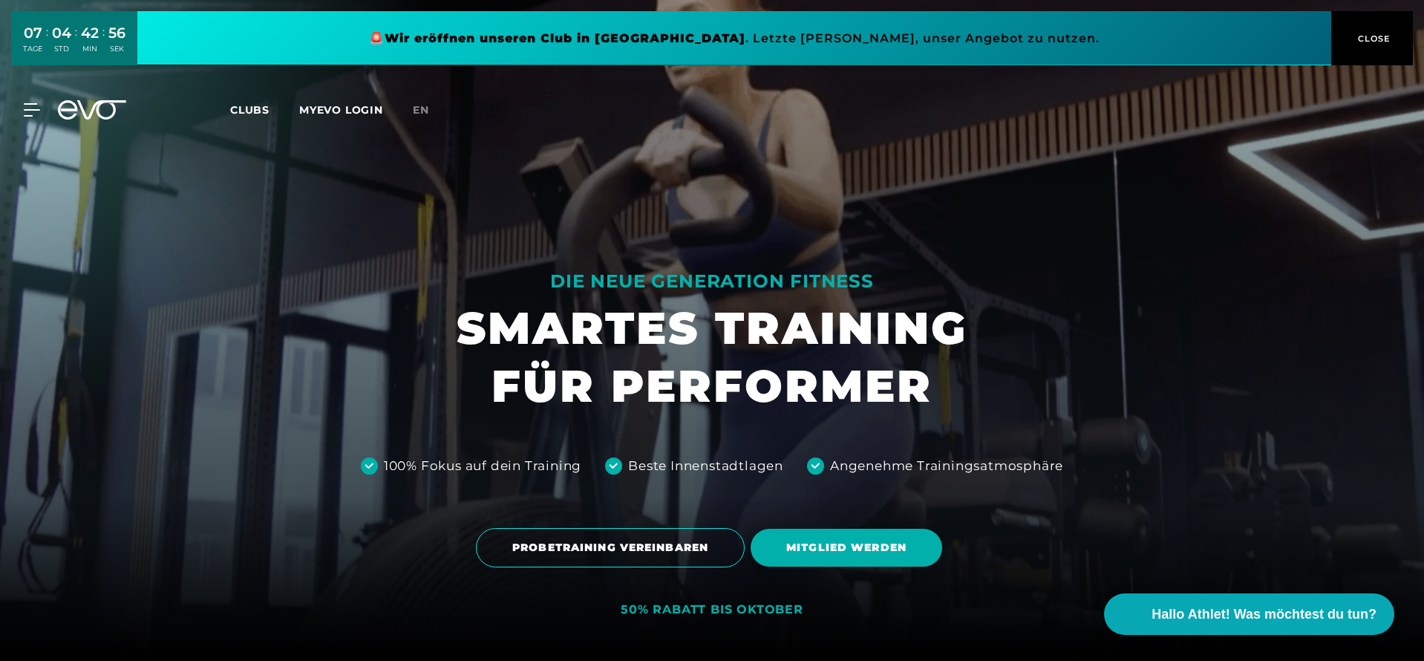
click at [104, 108] on icon at bounding box center [92, 109] width 68 height 19
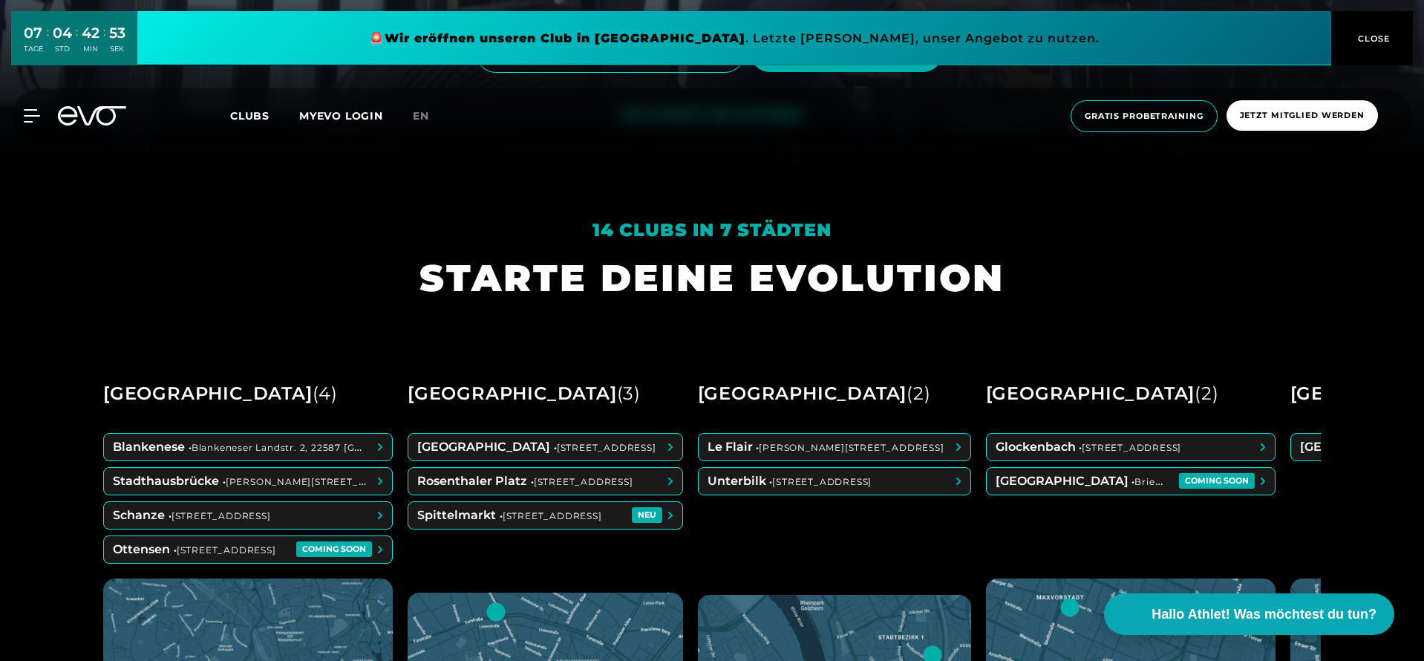
scroll to position [612, 0]
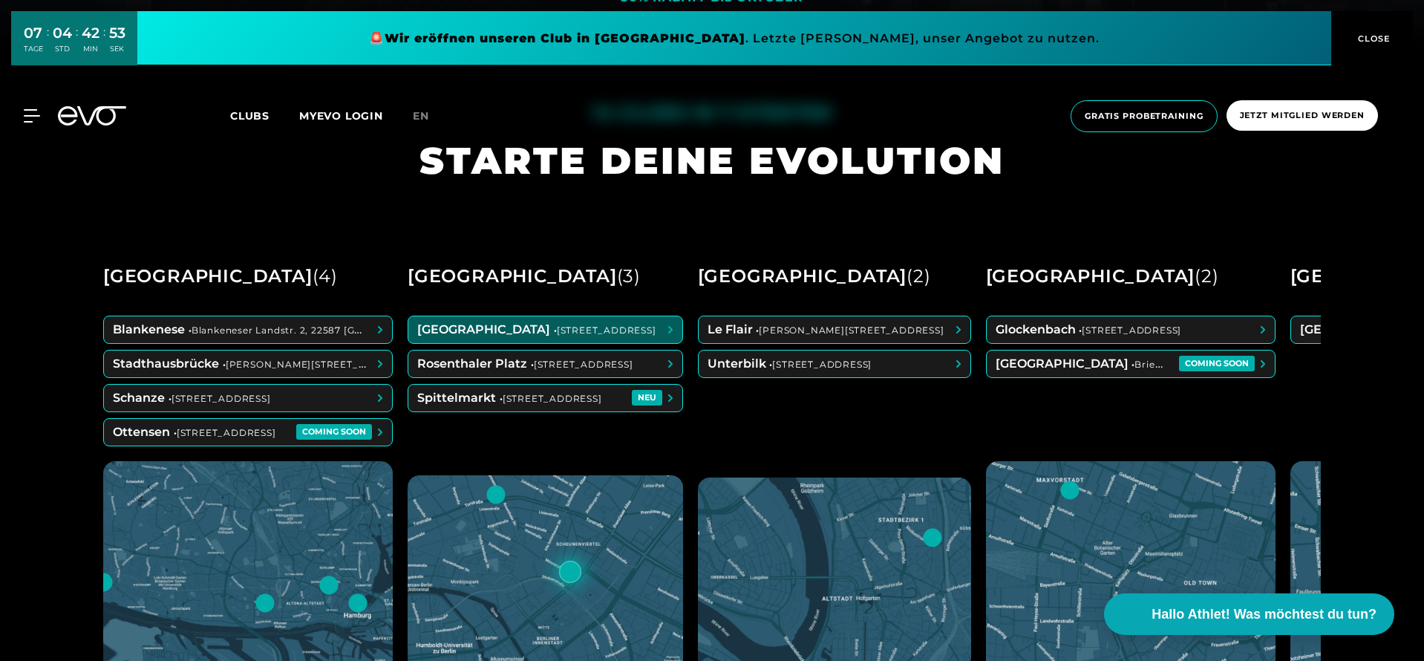
click at [494, 327] on span at bounding box center [545, 329] width 274 height 27
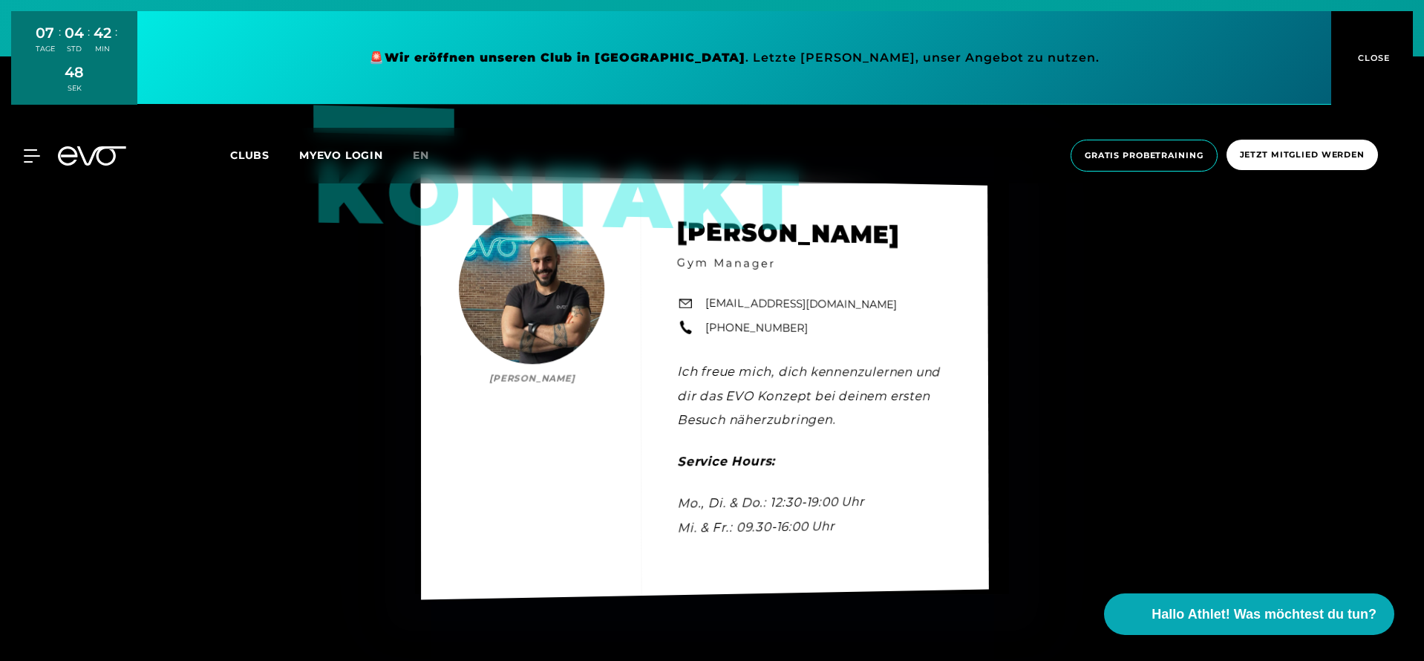
scroll to position [4735, 0]
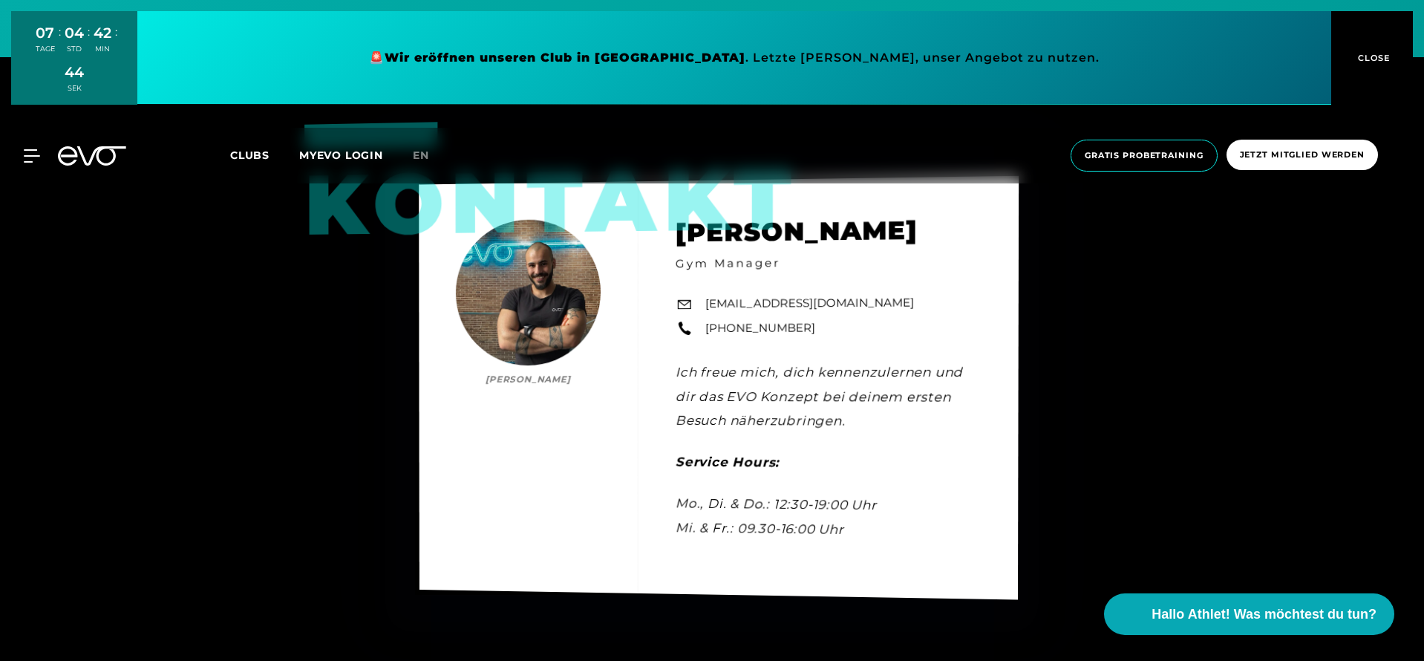
drag, startPoint x: 823, startPoint y: 321, endPoint x: 812, endPoint y: 325, distance: 12.0
click at [812, 325] on div "Kontakt [PERSON_NAME] Gym Manager [EMAIL_ADDRESS][DOMAIN_NAME] [PHONE_NUMBER] I…" at bounding box center [719, 387] width 600 height 424
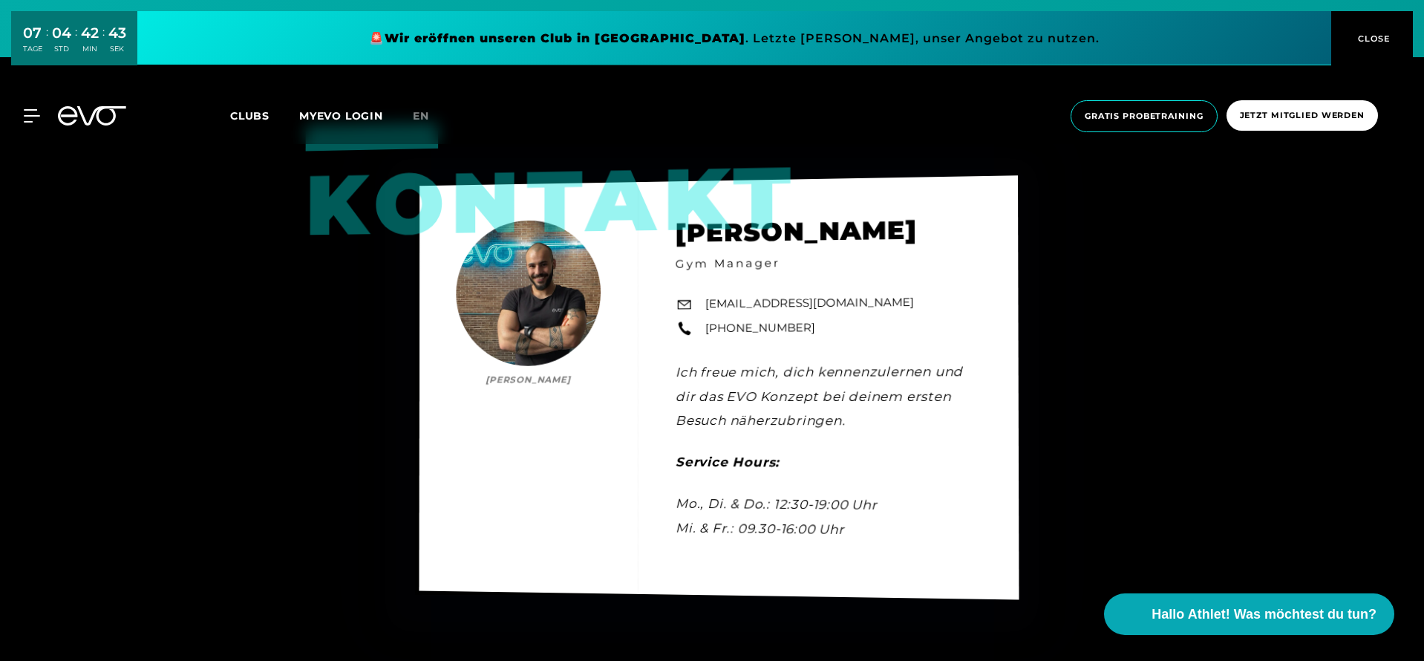
click at [826, 341] on div "Kontakt [PERSON_NAME] Gym Manager [EMAIL_ADDRESS][DOMAIN_NAME] [PHONE_NUMBER] I…" at bounding box center [719, 387] width 600 height 424
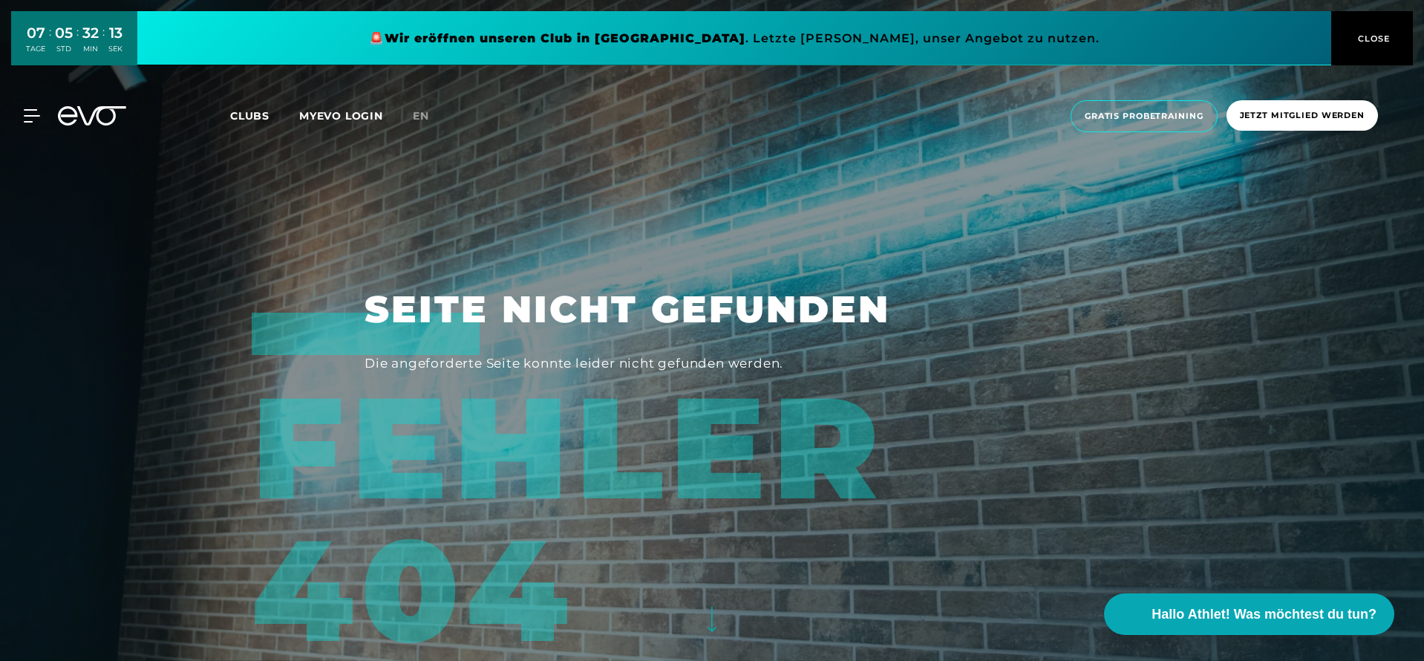
click at [119, 114] on icon at bounding box center [92, 115] width 68 height 19
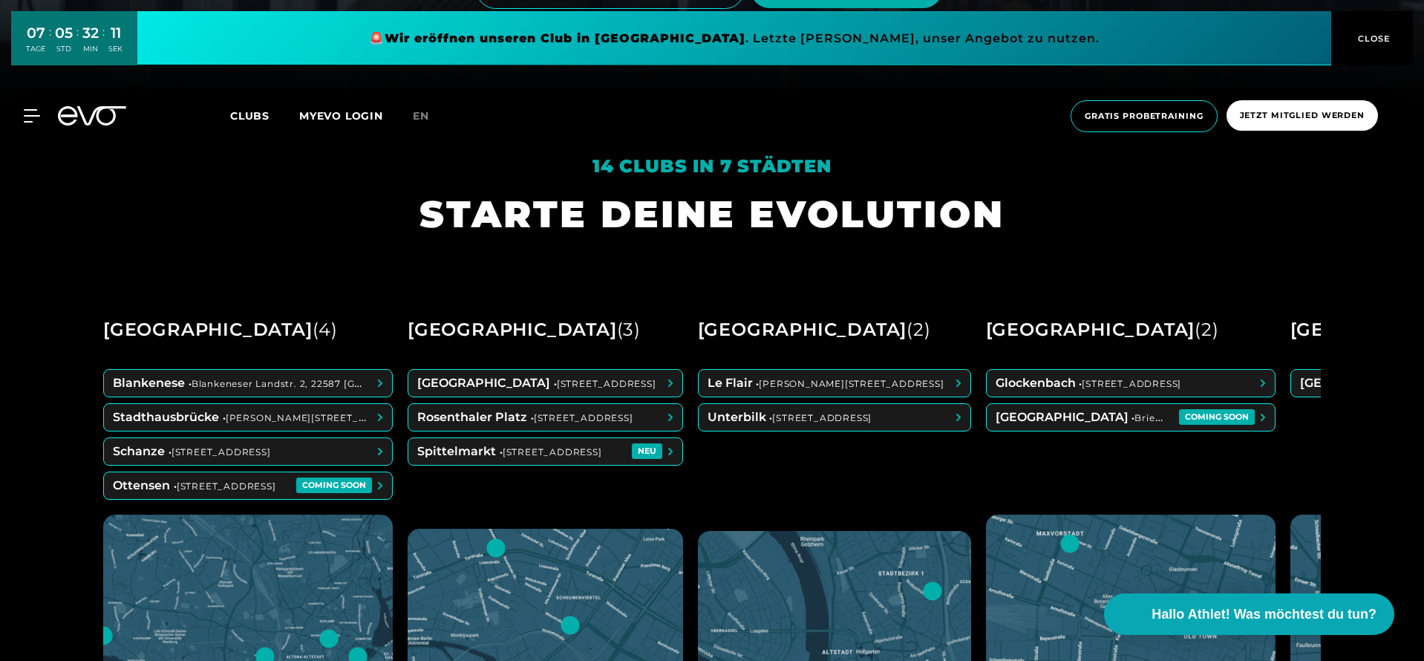
scroll to position [560, 0]
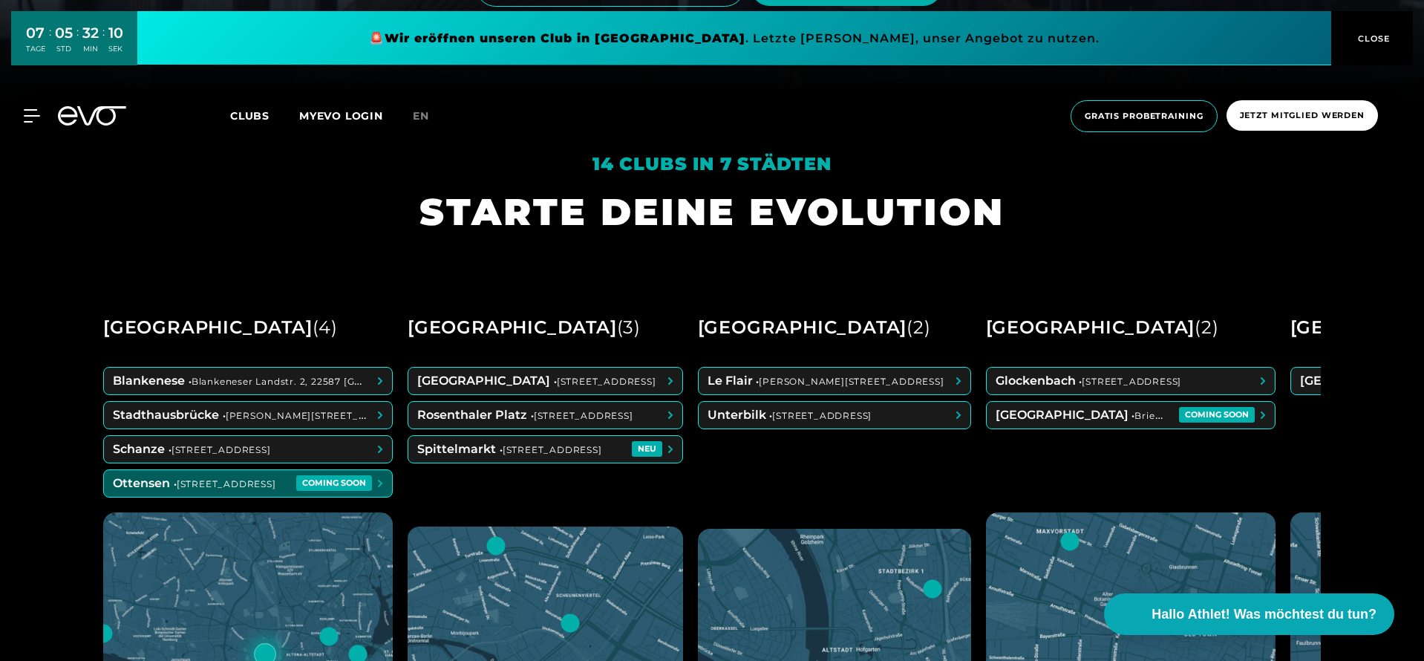
click at [270, 476] on span at bounding box center [248, 483] width 288 height 27
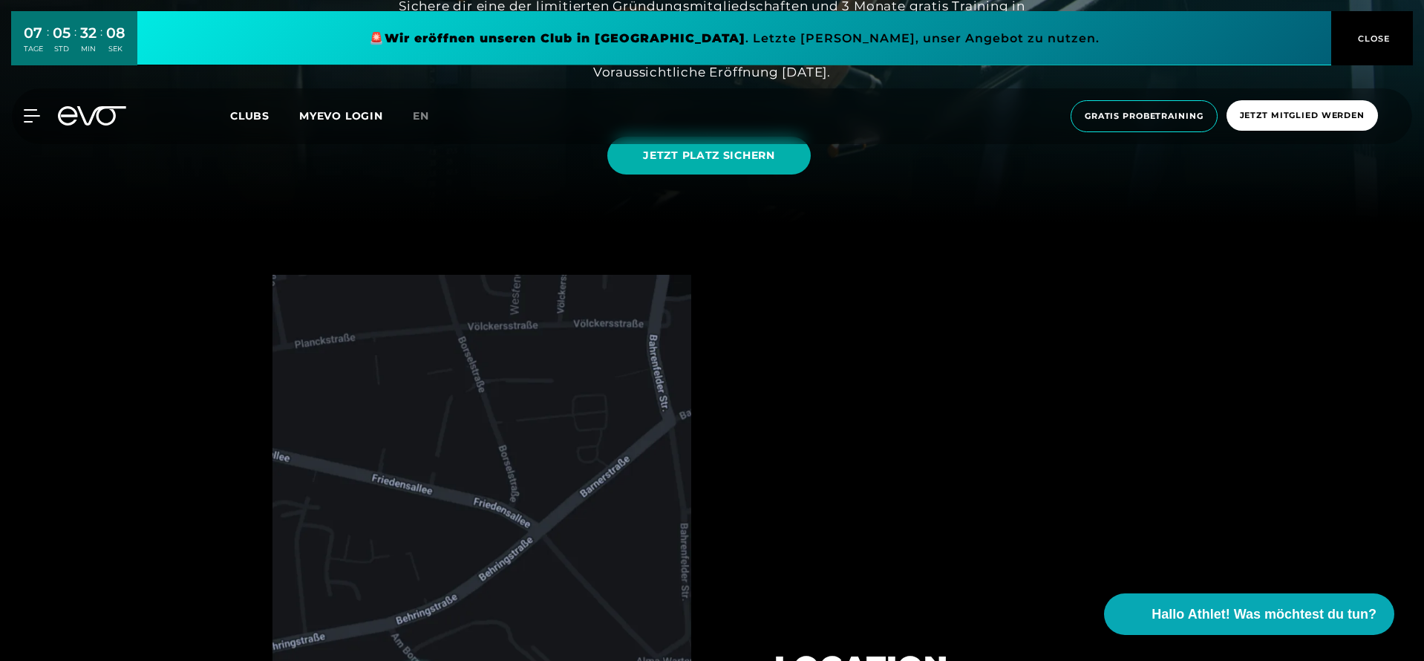
scroll to position [437, 0]
click at [714, 167] on link "JETZT PLATZ SICHERN" at bounding box center [708, 156] width 203 height 38
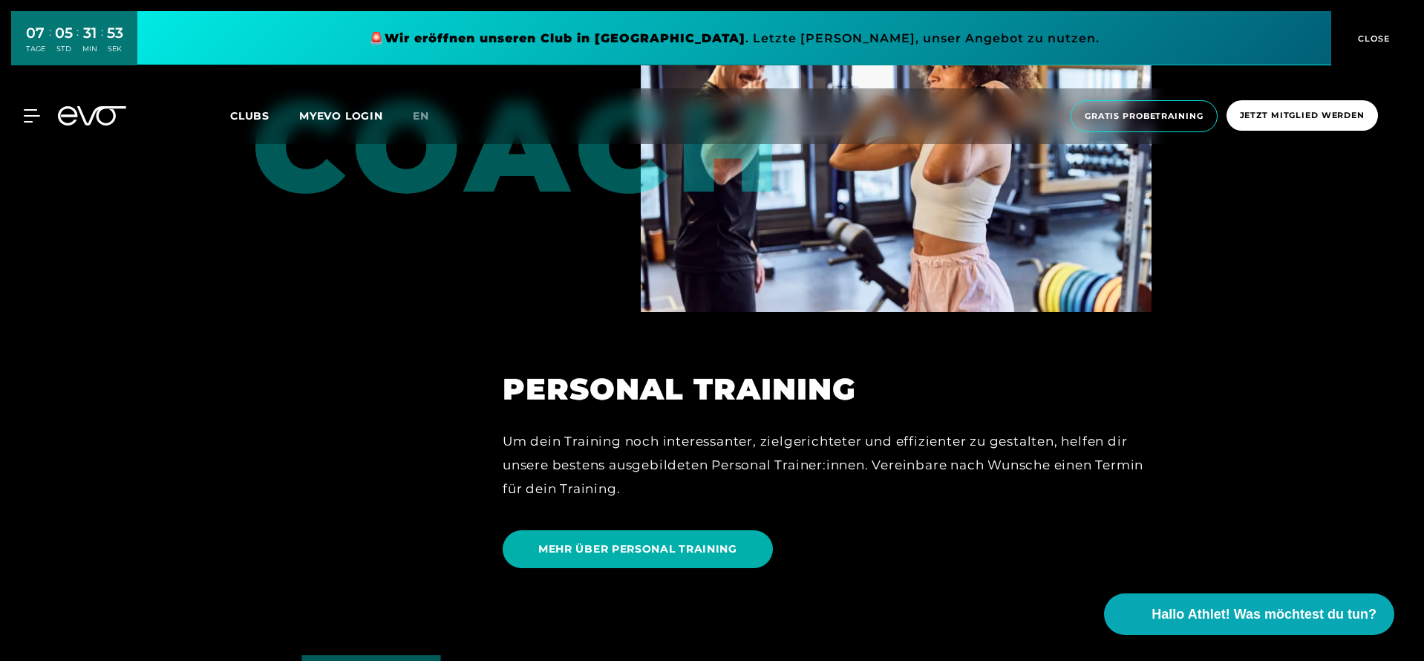
scroll to position [3586, 0]
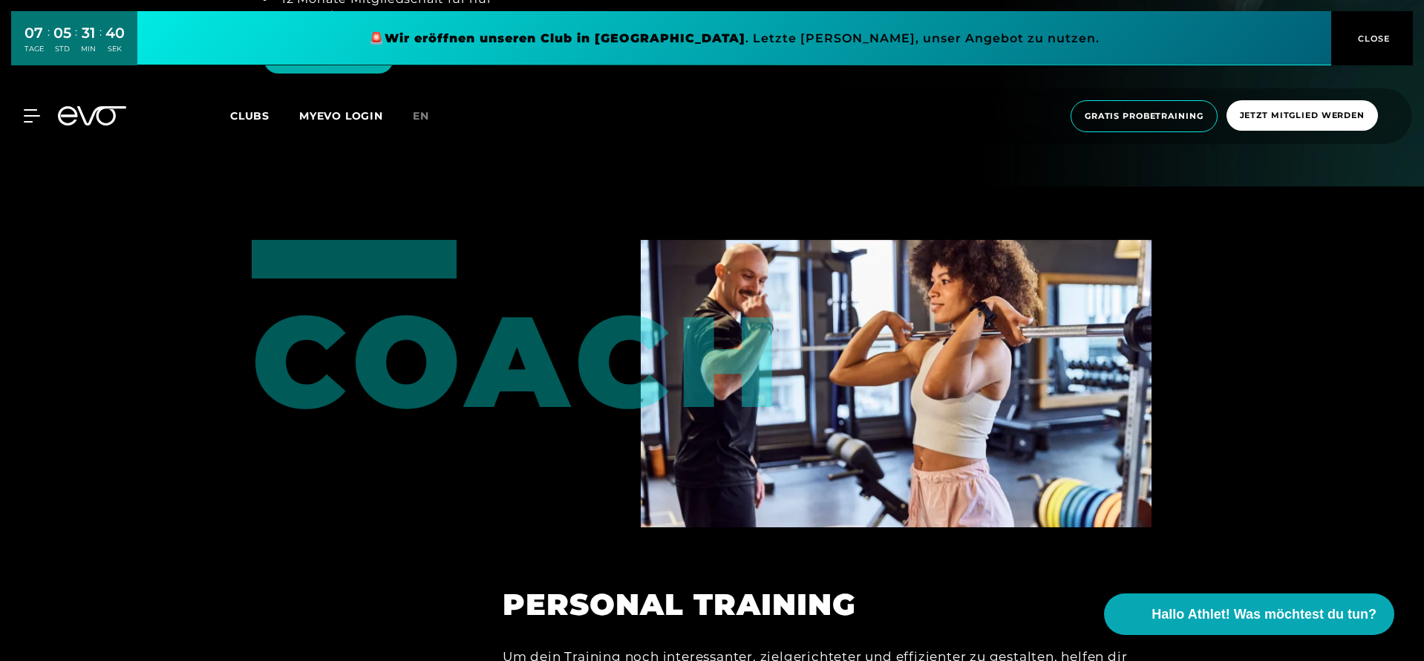
click at [94, 118] on icon at bounding box center [92, 115] width 68 height 19
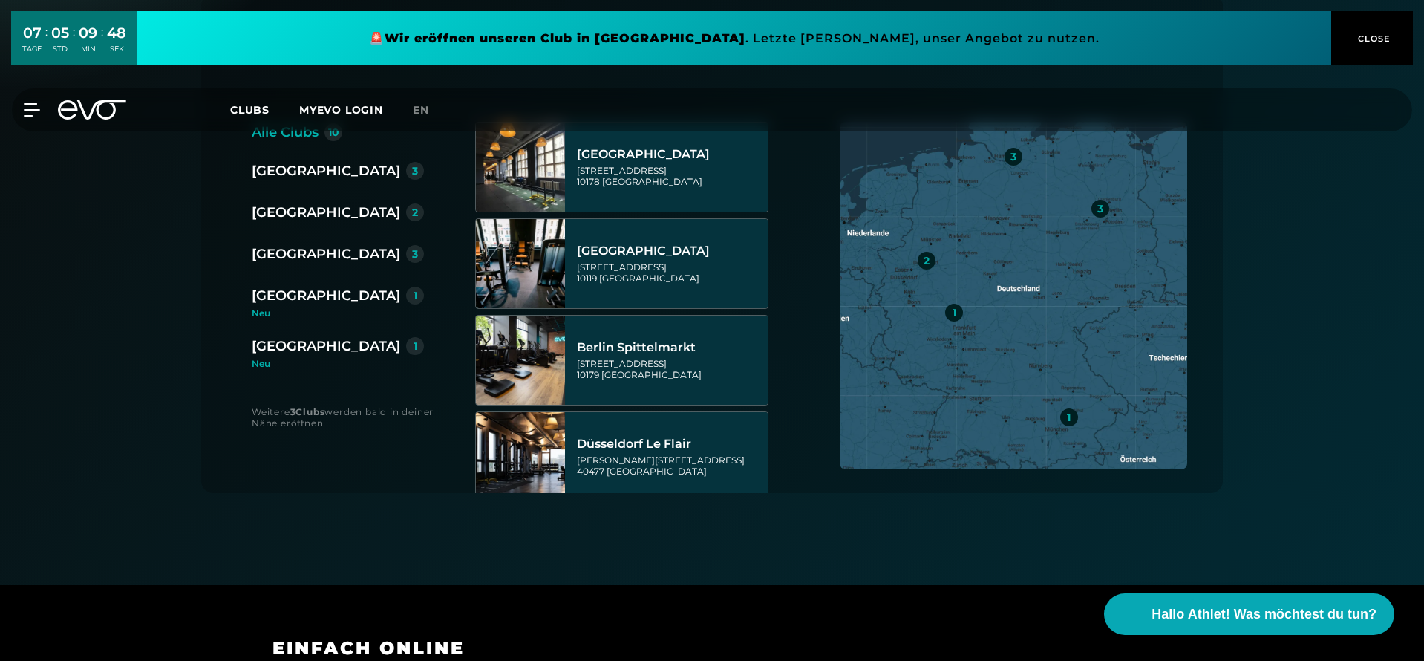
click at [287, 143] on div "MyEVO Login Über EVO Mitgliedschaften Probetraining TAGESPASS EVO Studios Düsse…" at bounding box center [712, 109] width 1424 height 67
click at [275, 174] on div "[GEOGRAPHIC_DATA]" at bounding box center [326, 170] width 148 height 21
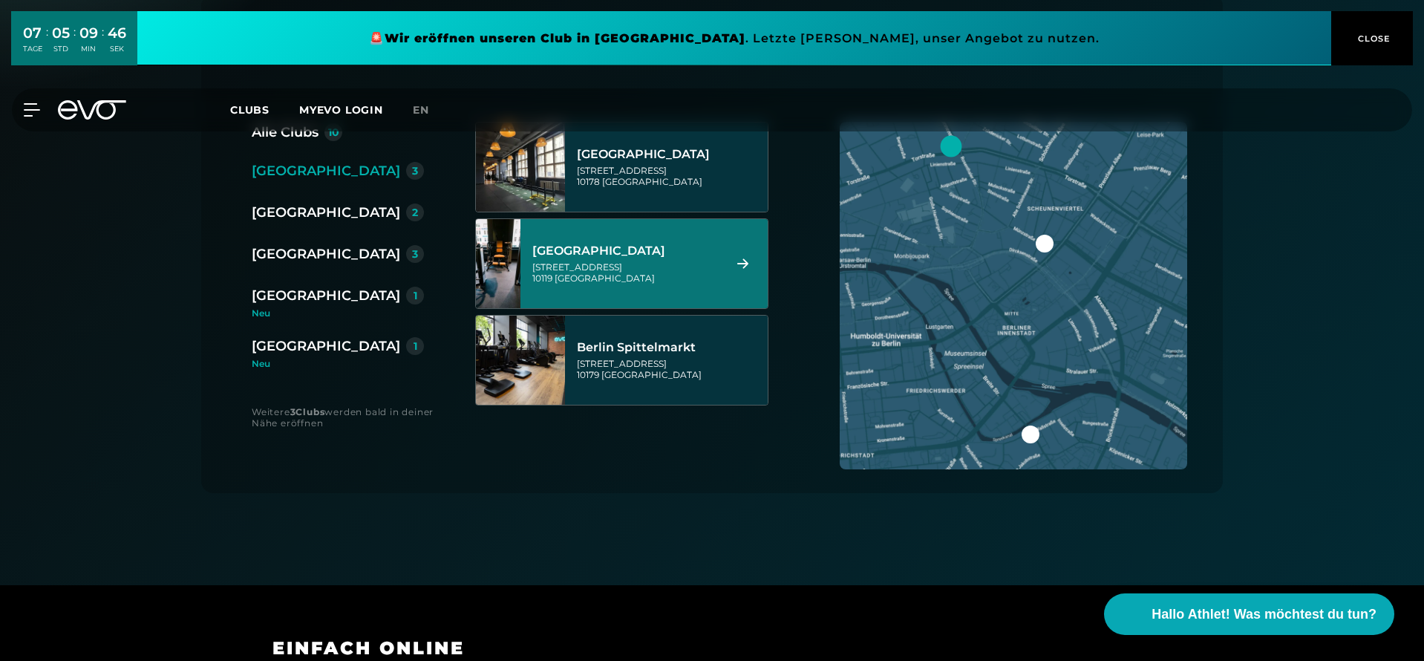
click at [615, 263] on div "[STREET_ADDRESS]" at bounding box center [625, 272] width 186 height 22
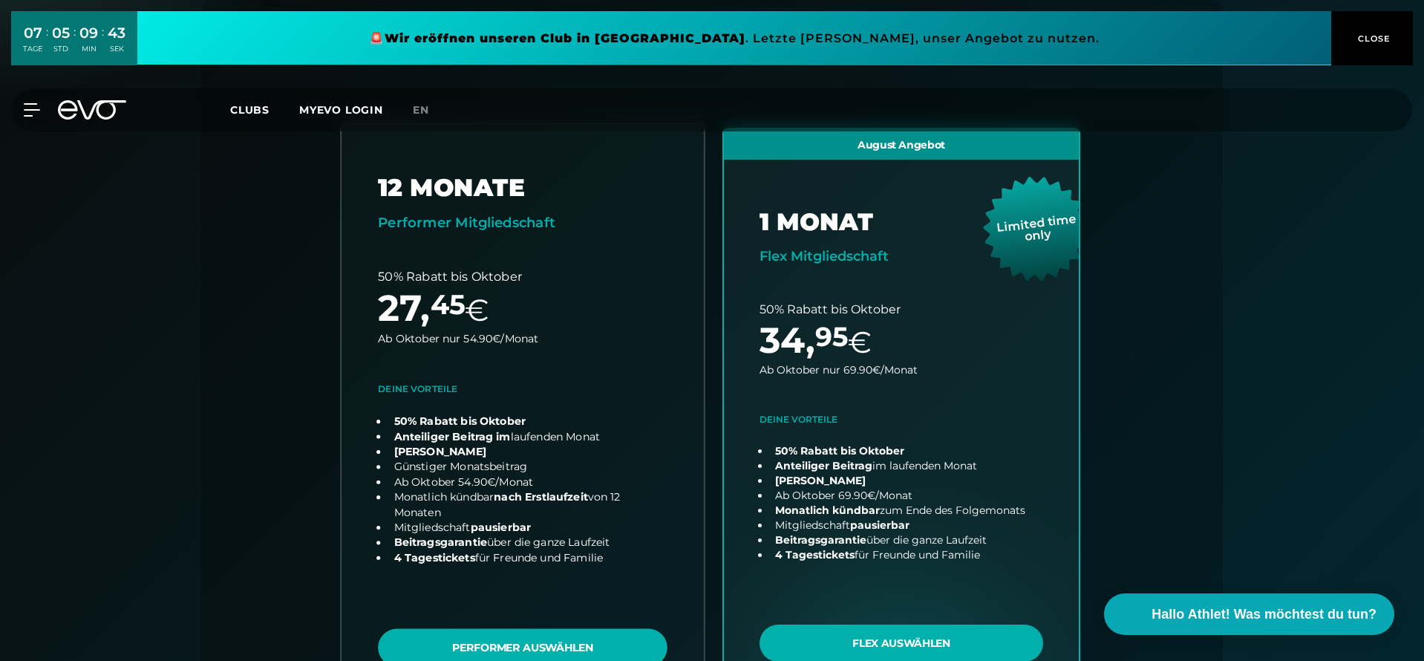
scroll to position [423, 0]
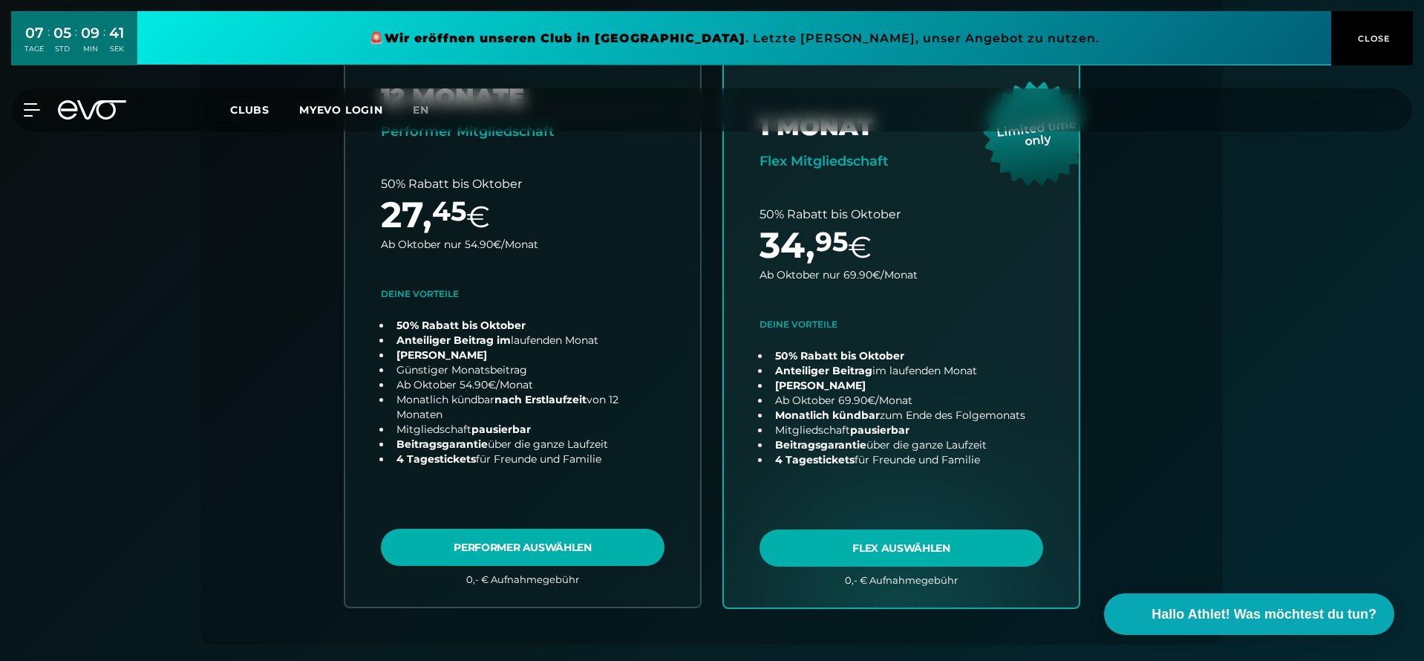
click at [84, 113] on icon at bounding box center [101, 109] width 49 height 19
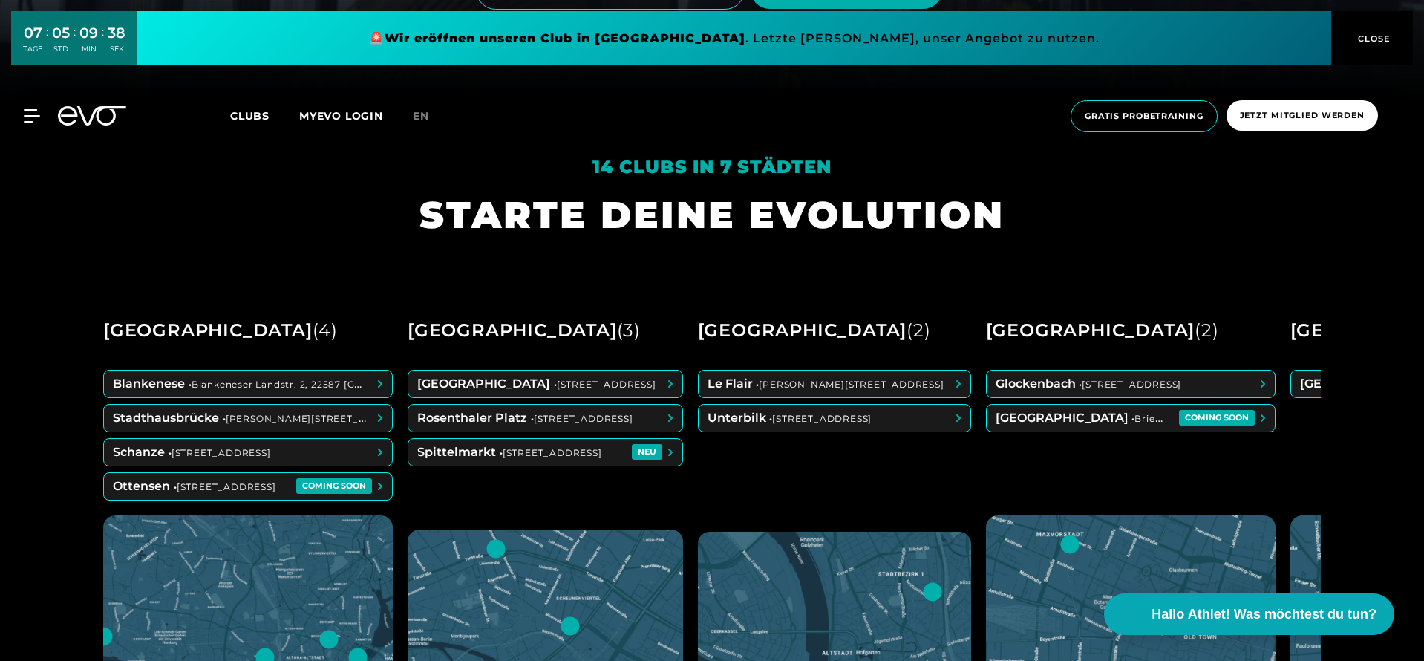
scroll to position [556, 0]
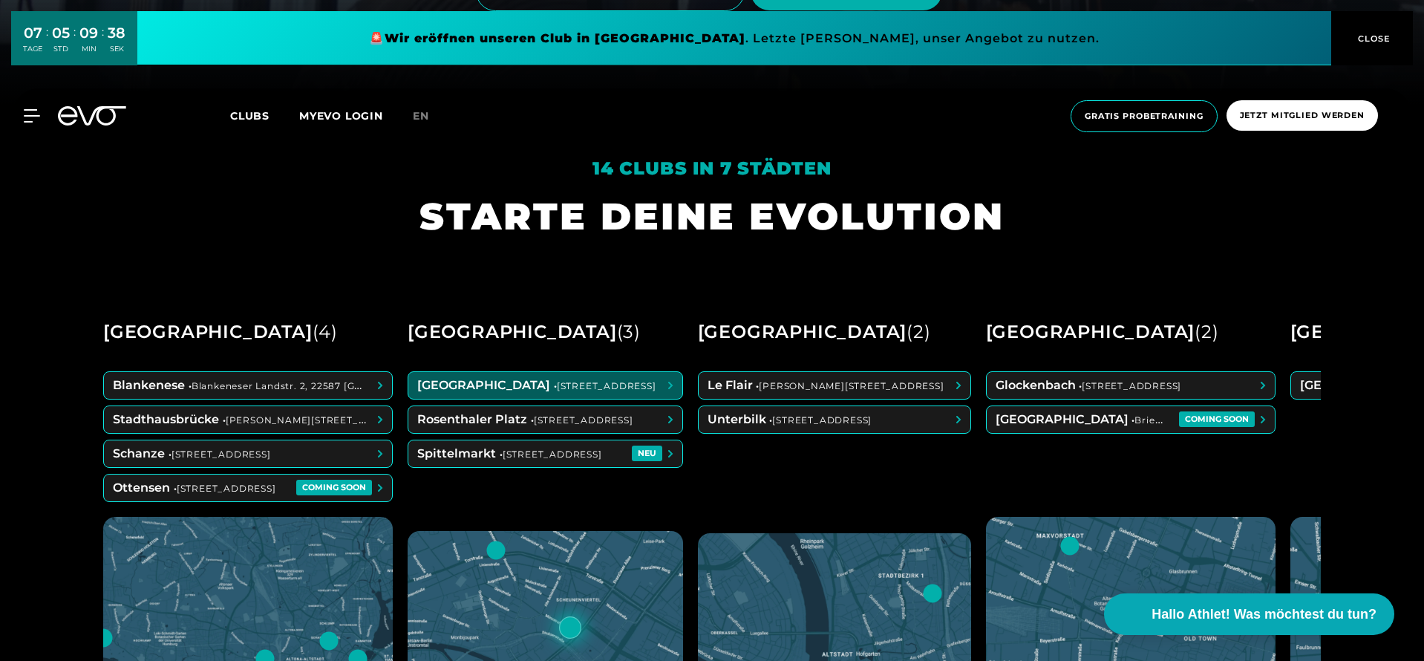
click at [484, 372] on span at bounding box center [545, 385] width 274 height 27
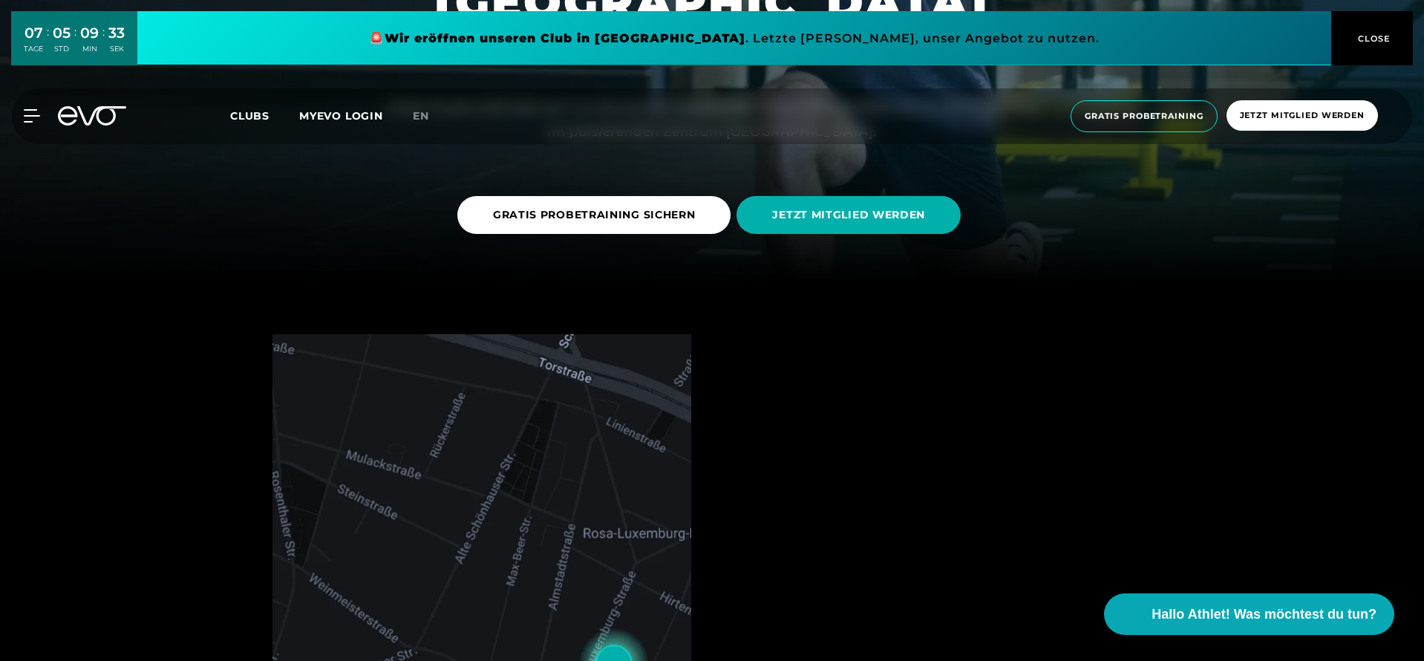
scroll to position [378, 0]
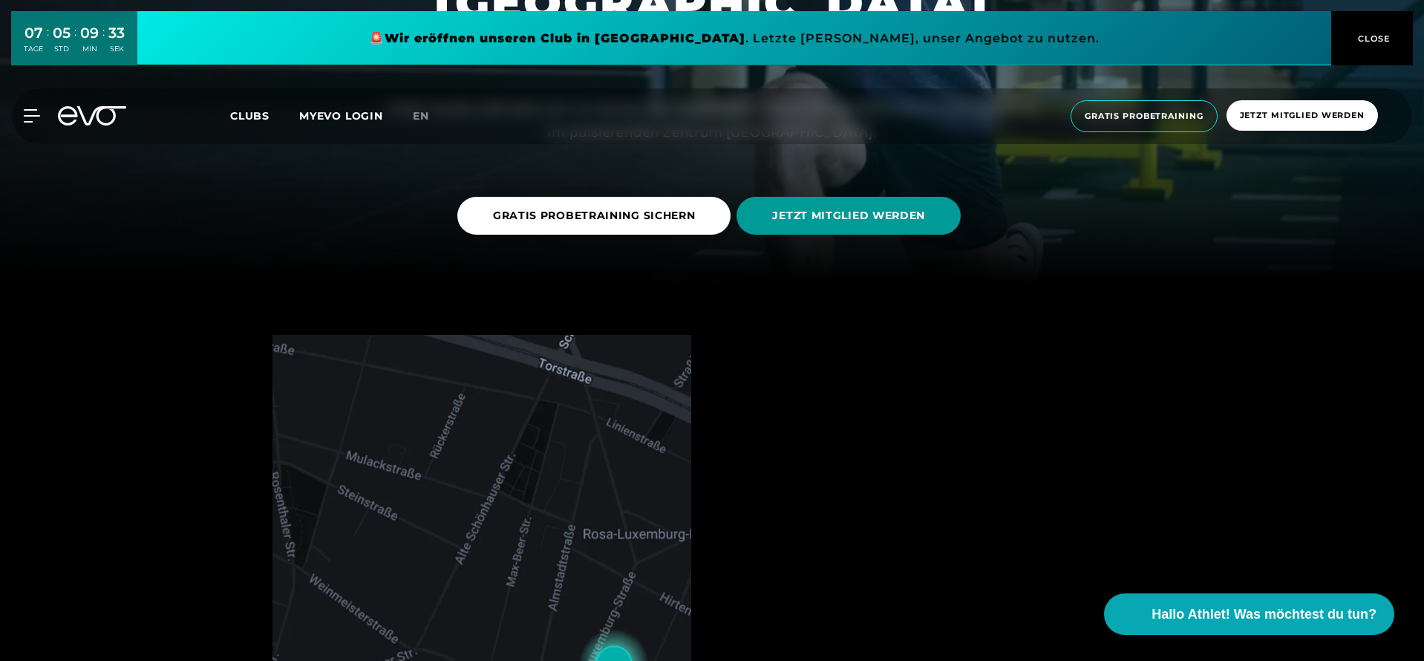
click at [836, 218] on span "JETZT MITGLIED WERDEN" at bounding box center [848, 216] width 153 height 16
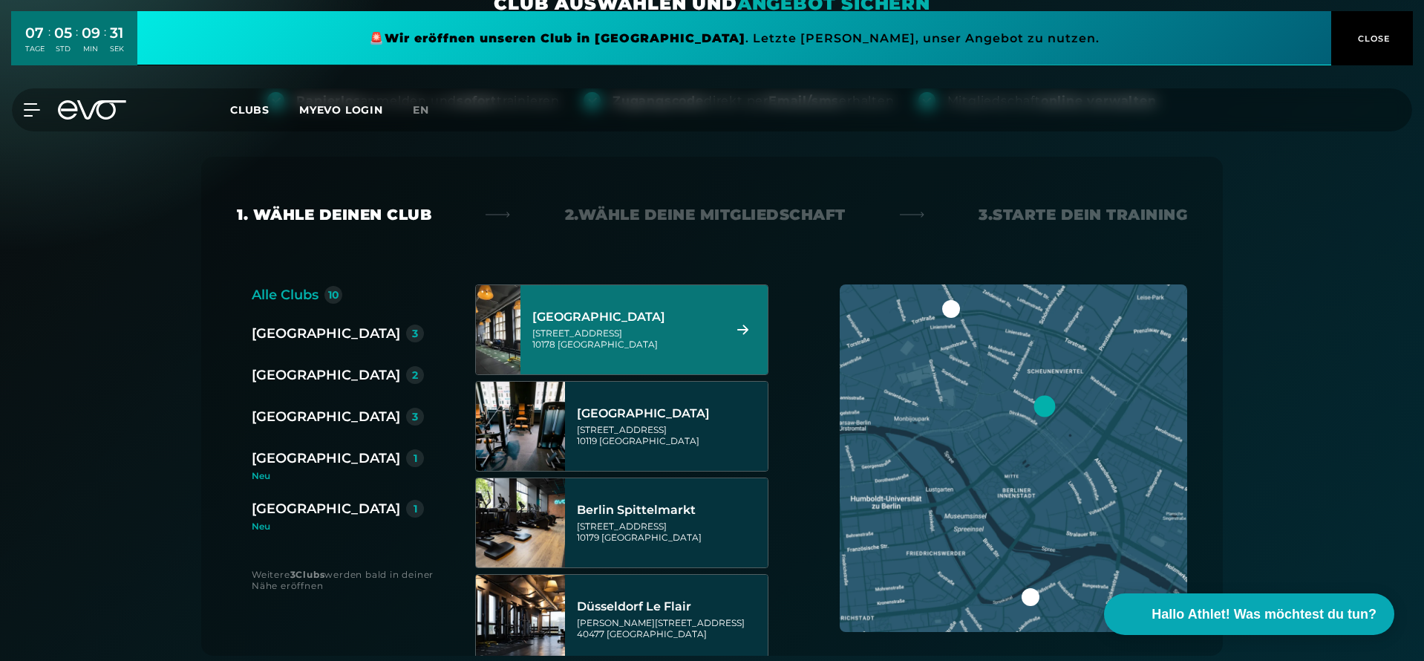
click at [704, 359] on div "Berlin Alexanderplatz Rosa-Luxemburg-Straße 14 10178 Berlin" at bounding box center [625, 329] width 186 height 65
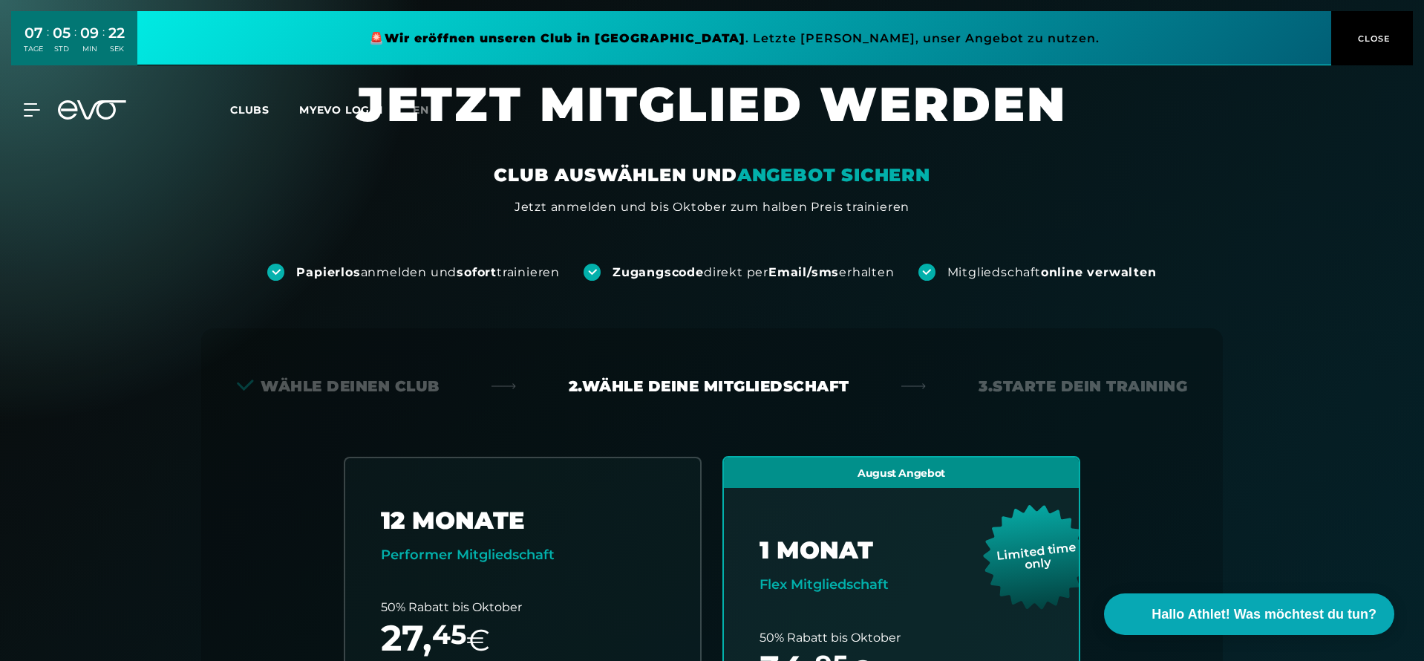
click at [85, 116] on icon at bounding box center [101, 109] width 49 height 19
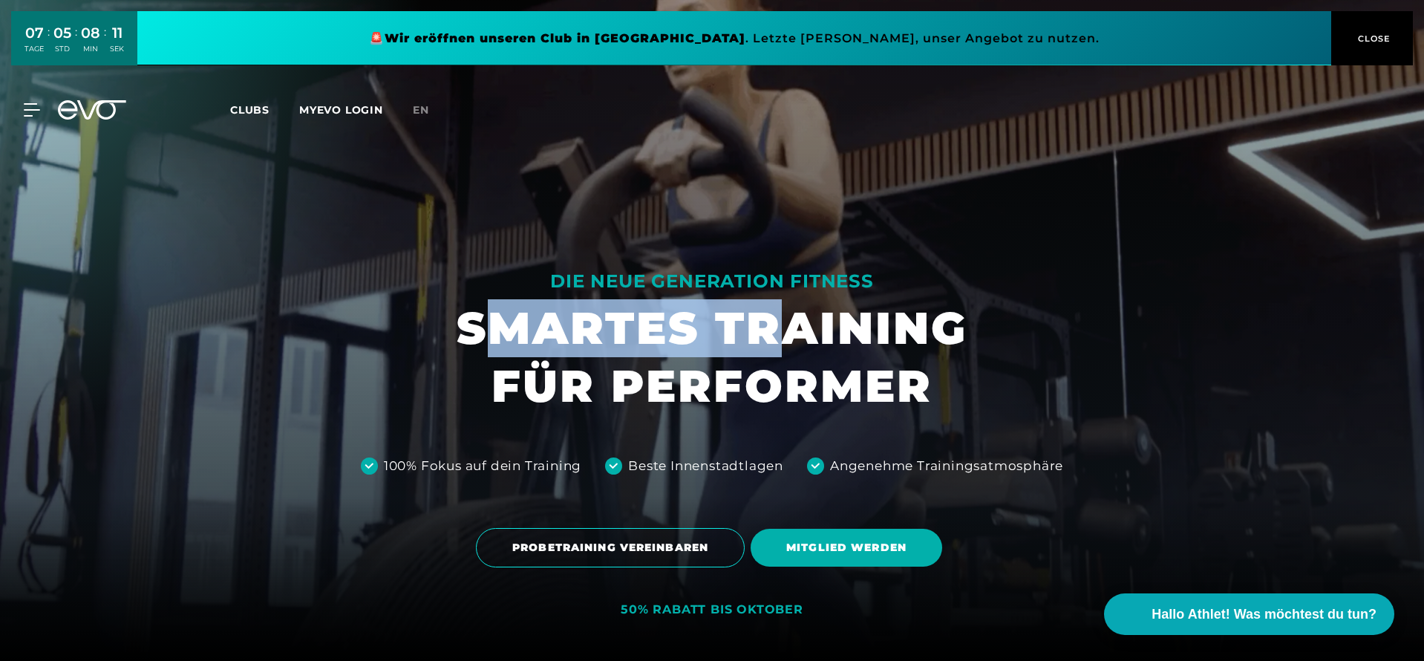
drag, startPoint x: 476, startPoint y: 327, endPoint x: 767, endPoint y: 346, distance: 292.3
click at [767, 346] on h1 "SMARTES TRAINING FÜR PERFORMER" at bounding box center [711, 357] width 511 height 116
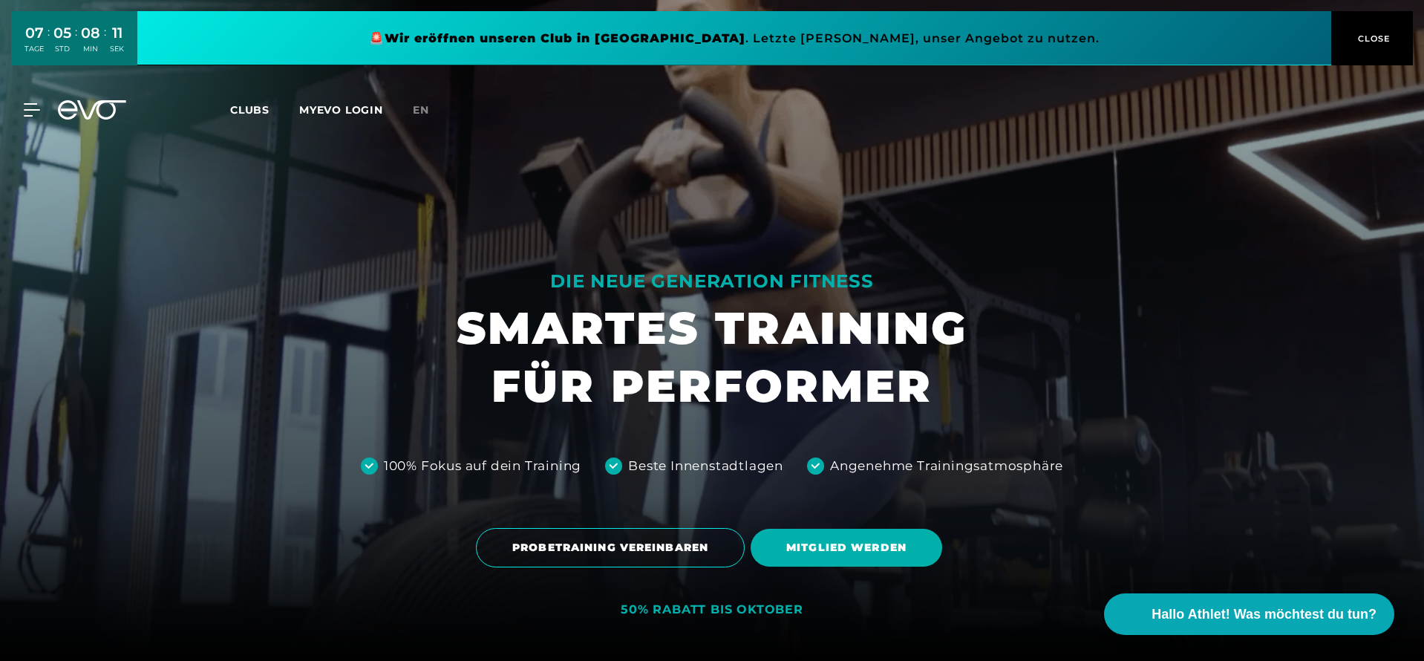
click at [601, 298] on div at bounding box center [712, 330] width 1424 height 661
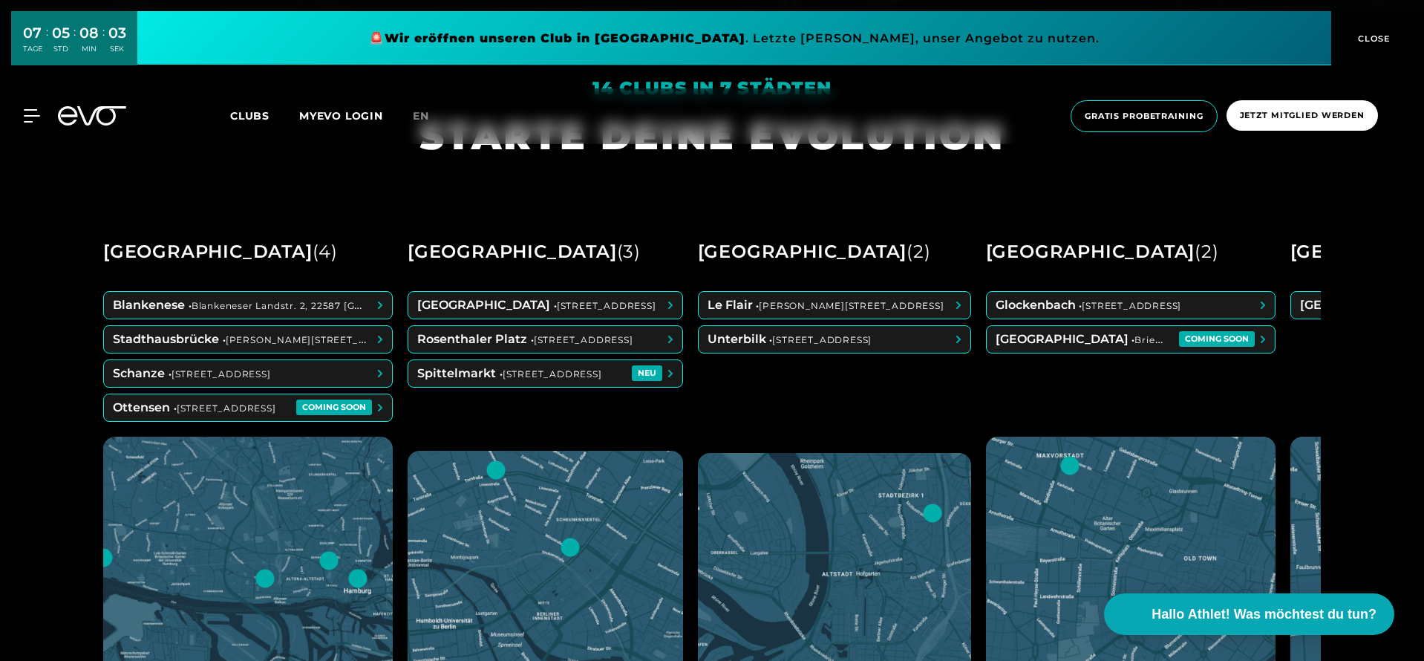
scroll to position [804, 0]
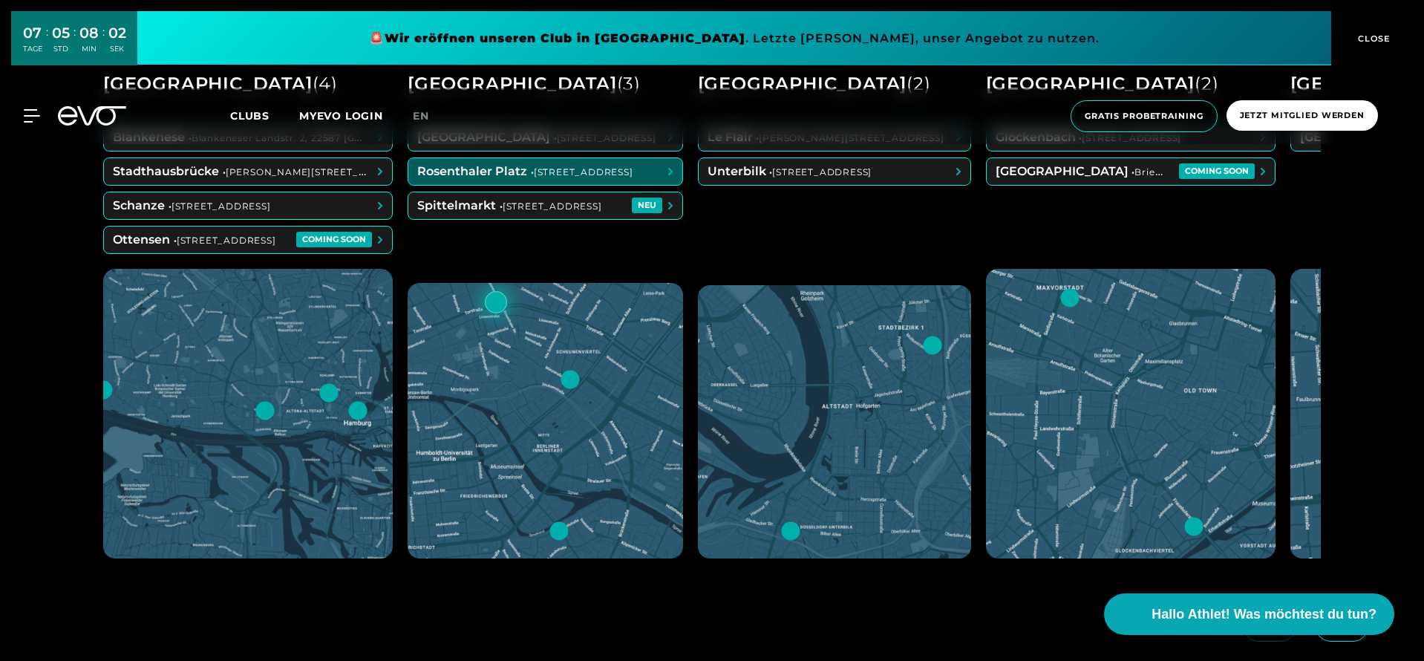
click at [459, 207] on span at bounding box center [545, 205] width 274 height 27
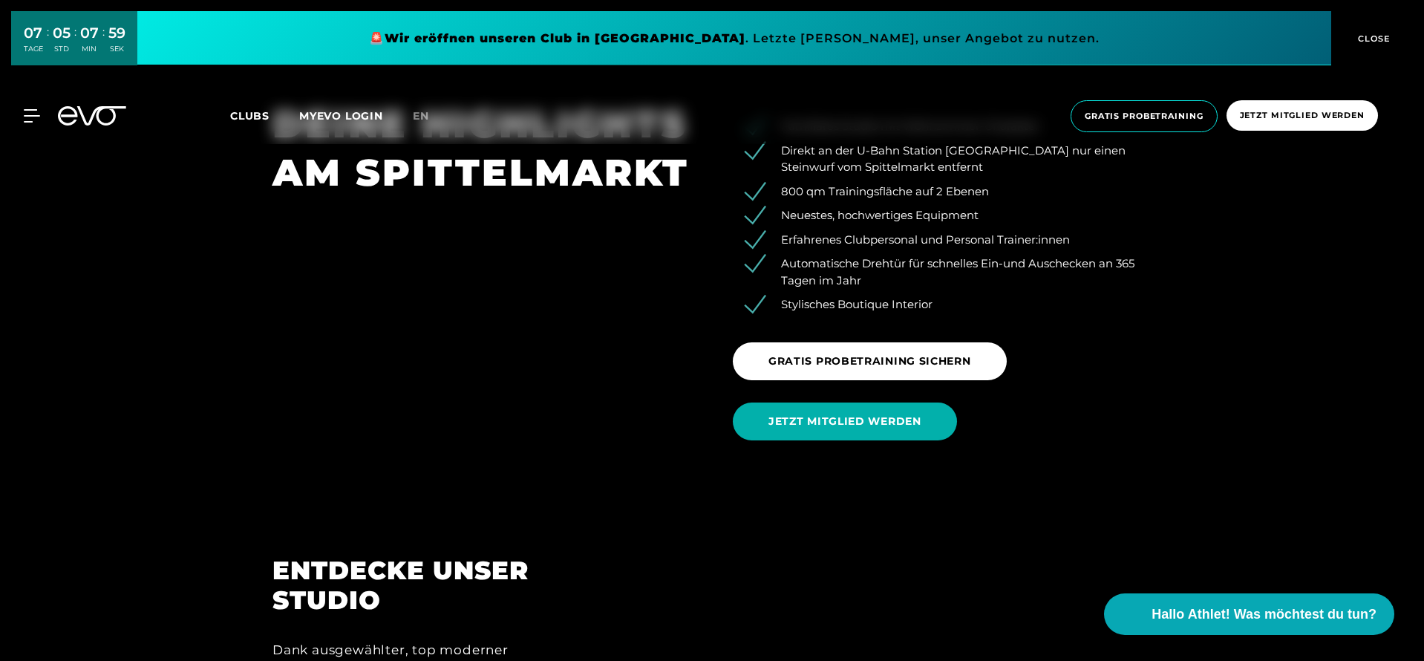
scroll to position [2158, 0]
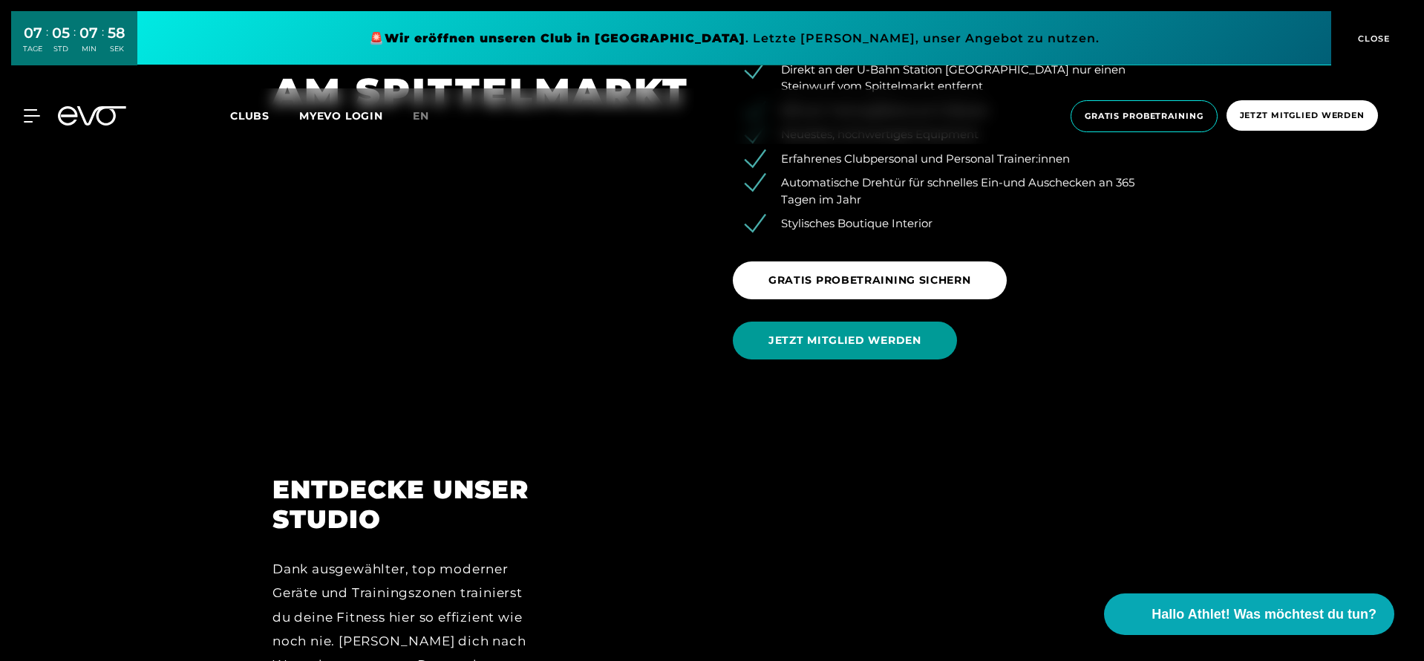
click at [767, 330] on span "JETZT MITGLIED WERDEN" at bounding box center [845, 340] width 224 height 38
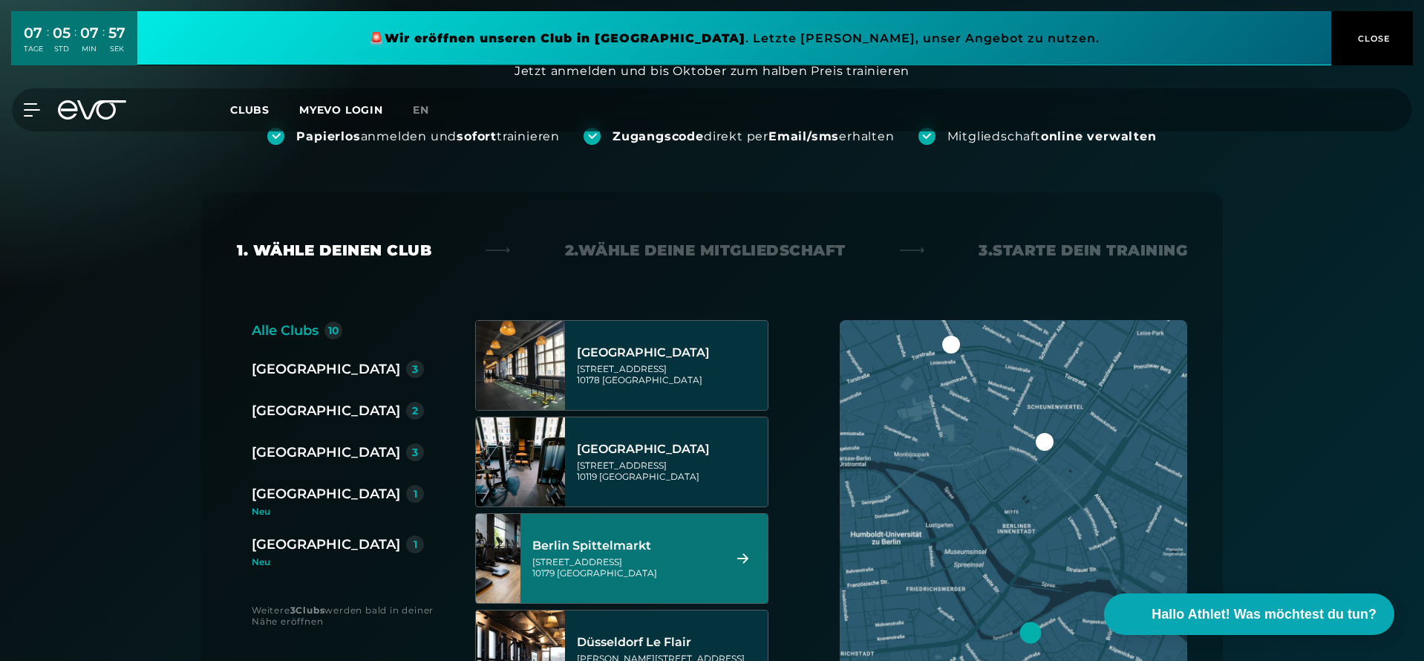
click at [718, 578] on div "[GEOGRAPHIC_DATA][STREET_ADDRESS]" at bounding box center [625, 557] width 186 height 65
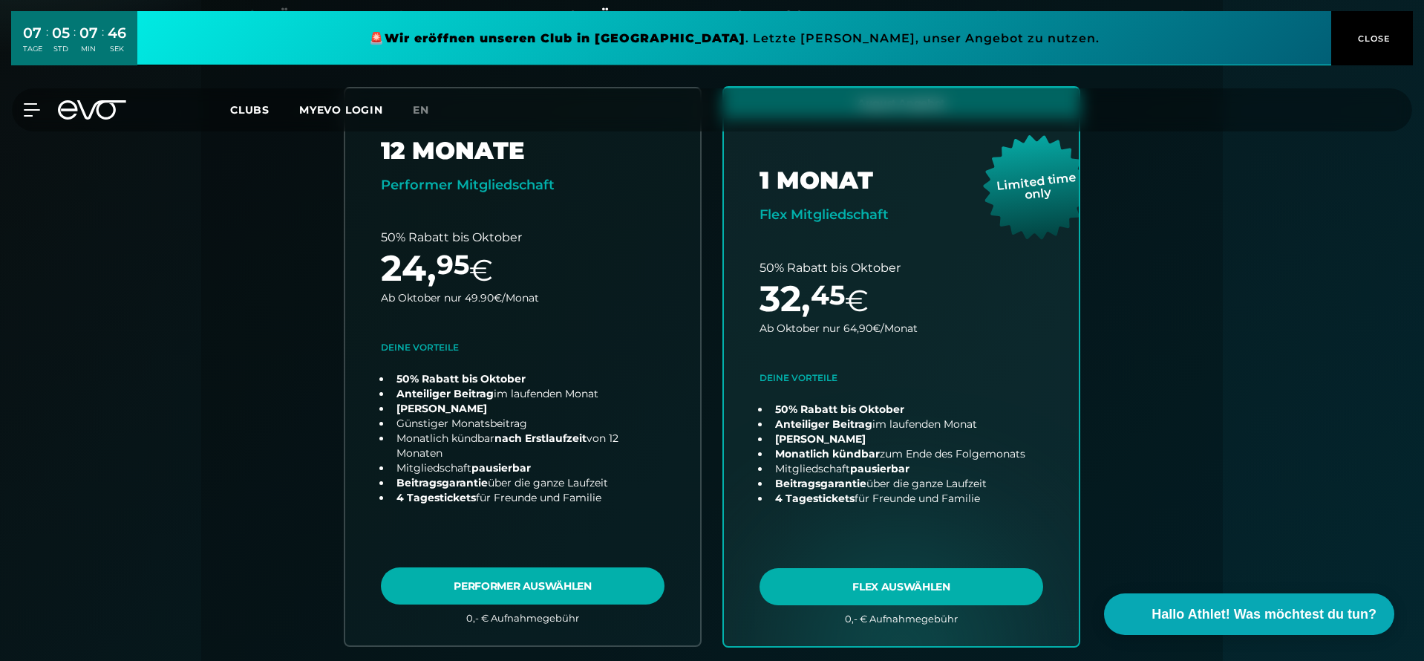
scroll to position [370, 0]
click at [712, 535] on div "12 MONATE Performer Mitgliedschaft 50% Rabatt bis Oktober 24 , 95 € Ab Oktober …" at bounding box center [712, 383] width 760 height 597
click at [708, 529] on div "12 MONATE Performer Mitgliedschaft 50% Rabatt bis Oktober 24 , 95 € Ab Oktober …" at bounding box center [712, 383] width 760 height 597
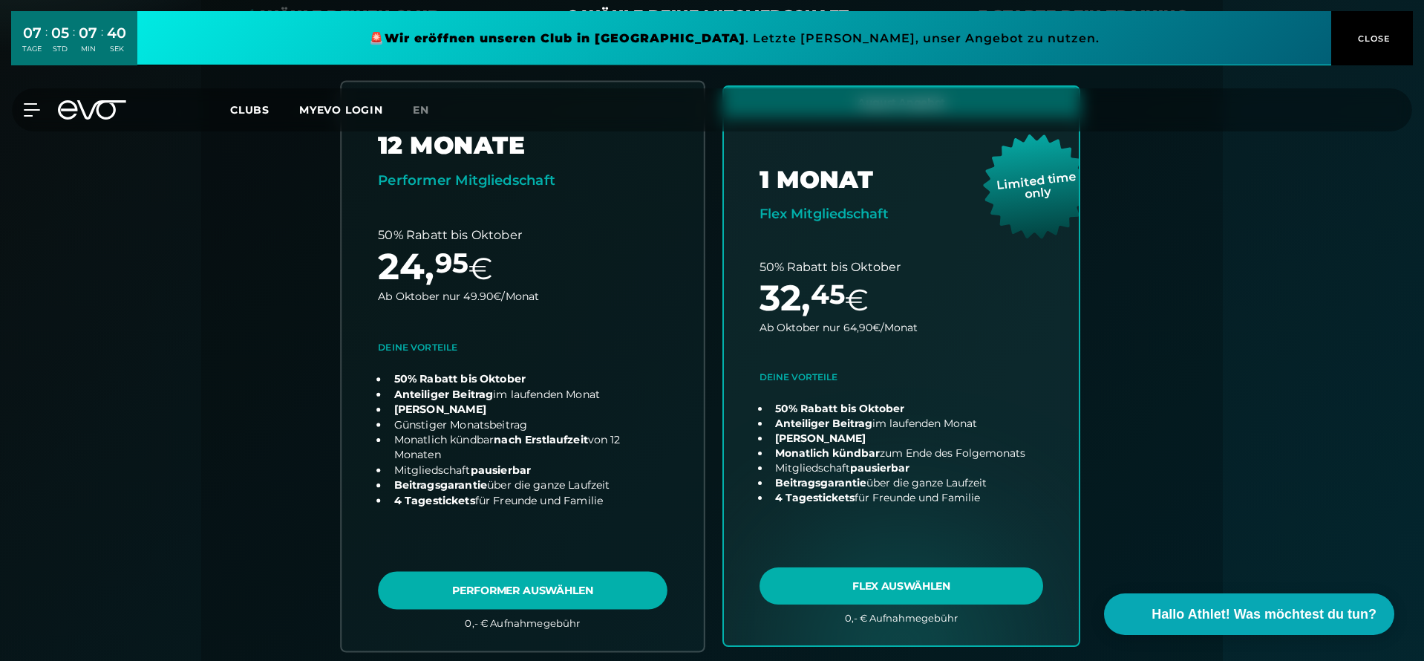
click at [695, 523] on link "choose plan" at bounding box center [522, 366] width 362 height 569
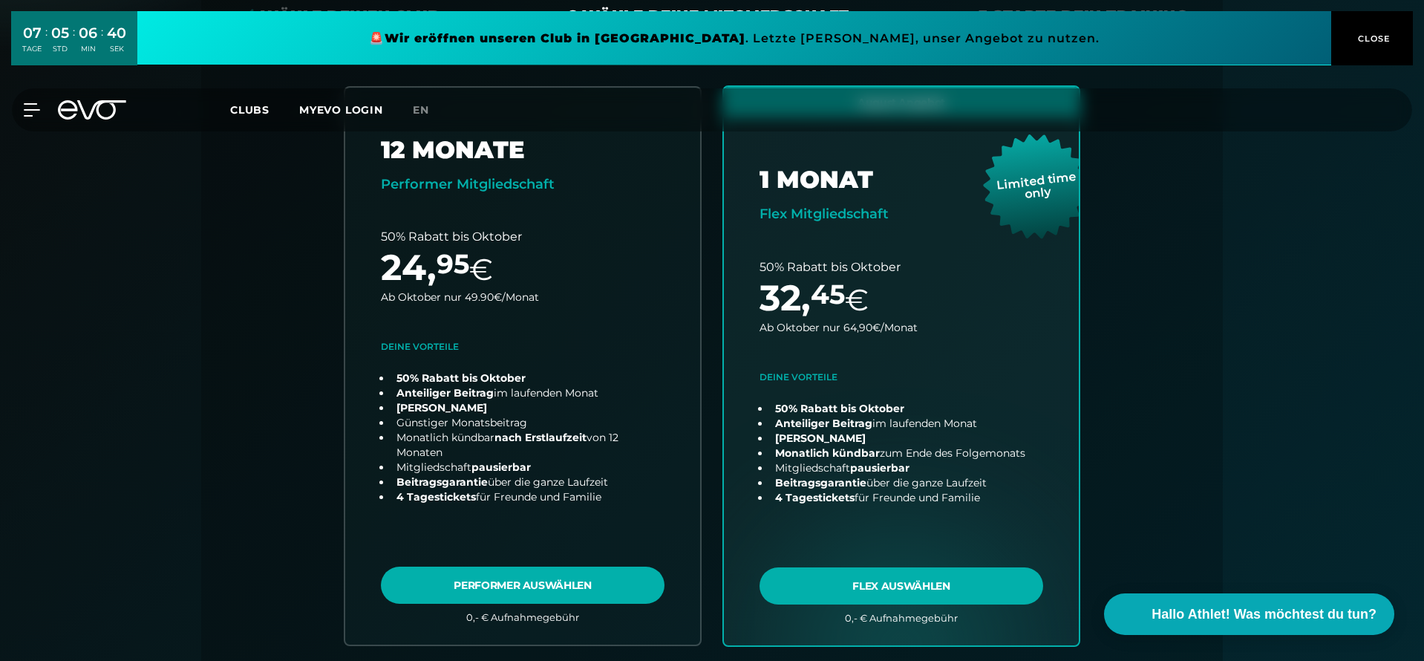
click at [28, 76] on div "07 TAGE : 05 STD : 06 MIN : 40 SEK 🚨 Wir eröffnen unseren Club in Ottensen . Le…" at bounding box center [712, 38] width 1424 height 76
click at [32, 111] on icon at bounding box center [35, 109] width 22 height 13
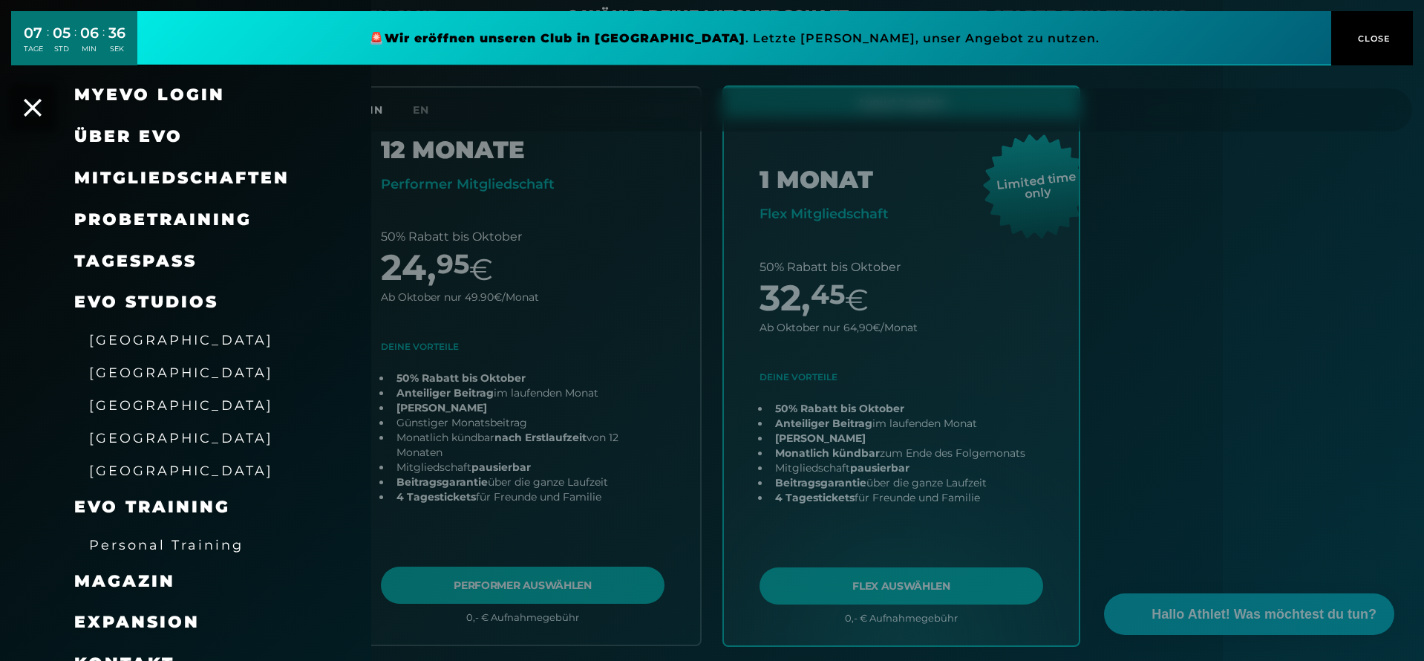
click at [141, 216] on span "Probetraining" at bounding box center [162, 219] width 177 height 20
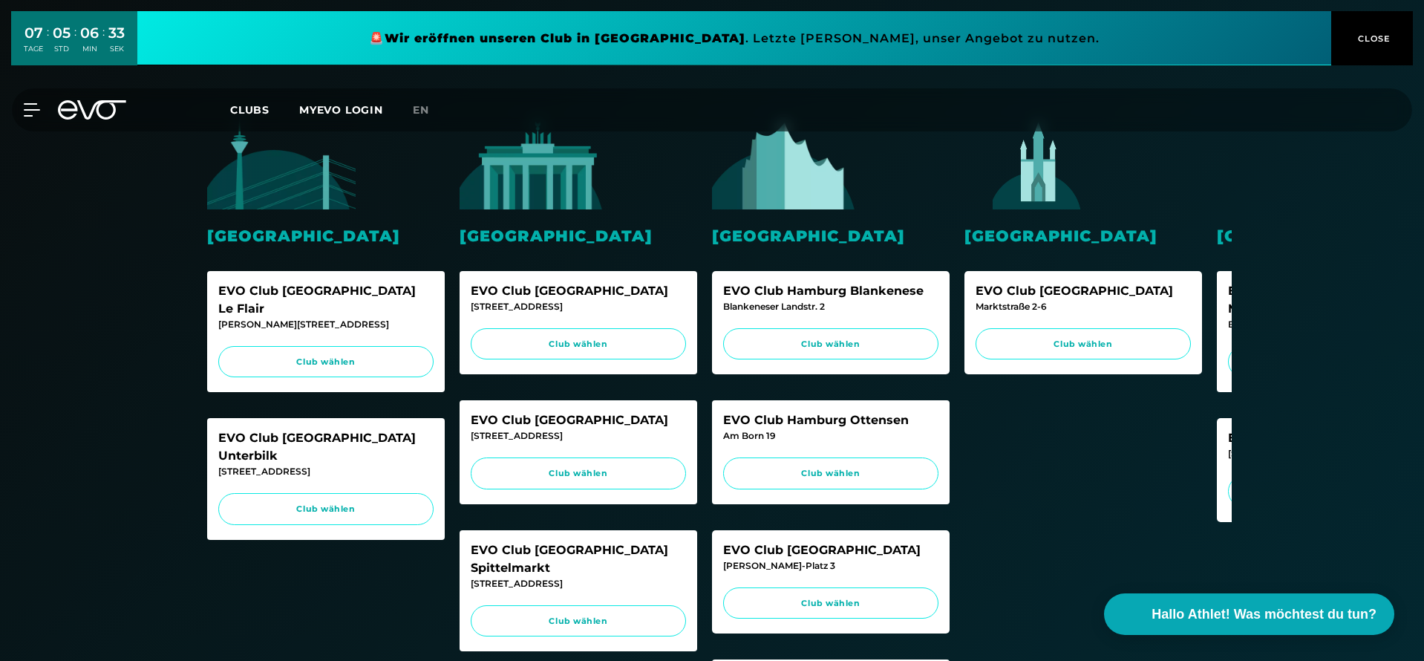
scroll to position [332, 0]
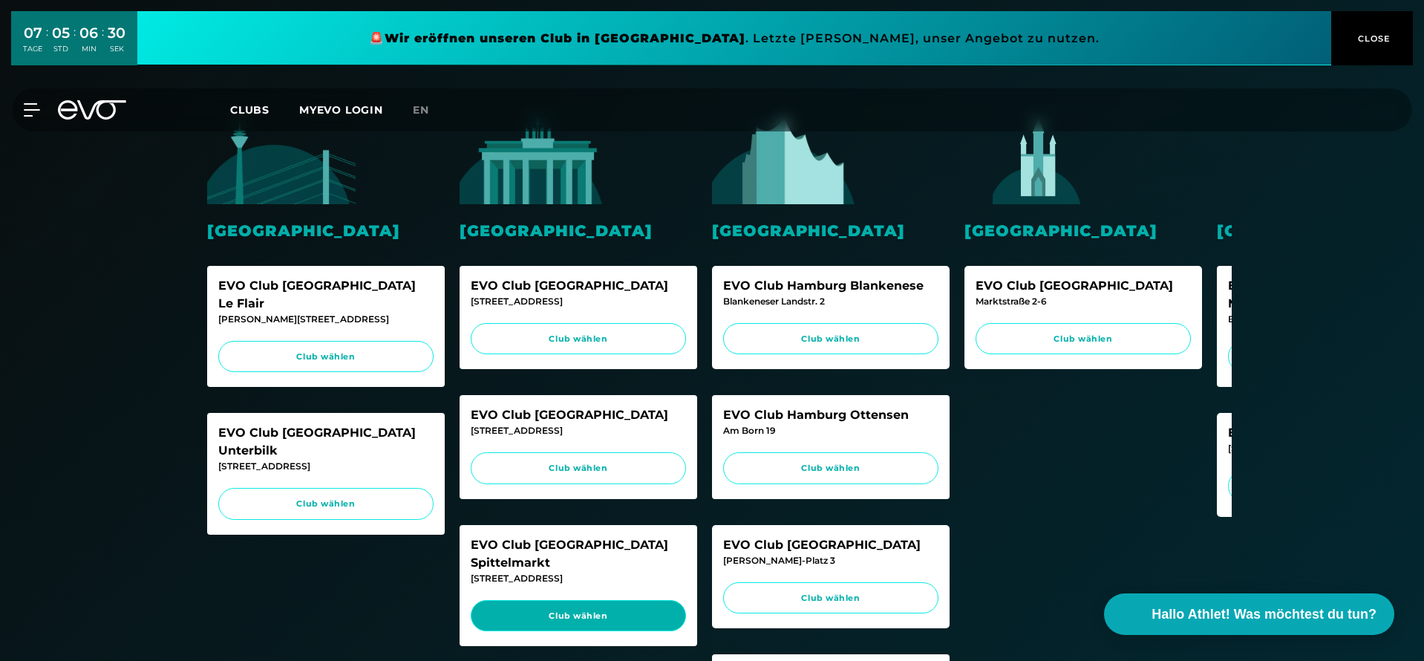
click at [638, 603] on link "Club wählen" at bounding box center [578, 616] width 215 height 32
